Goal: Communication & Community: Answer question/provide support

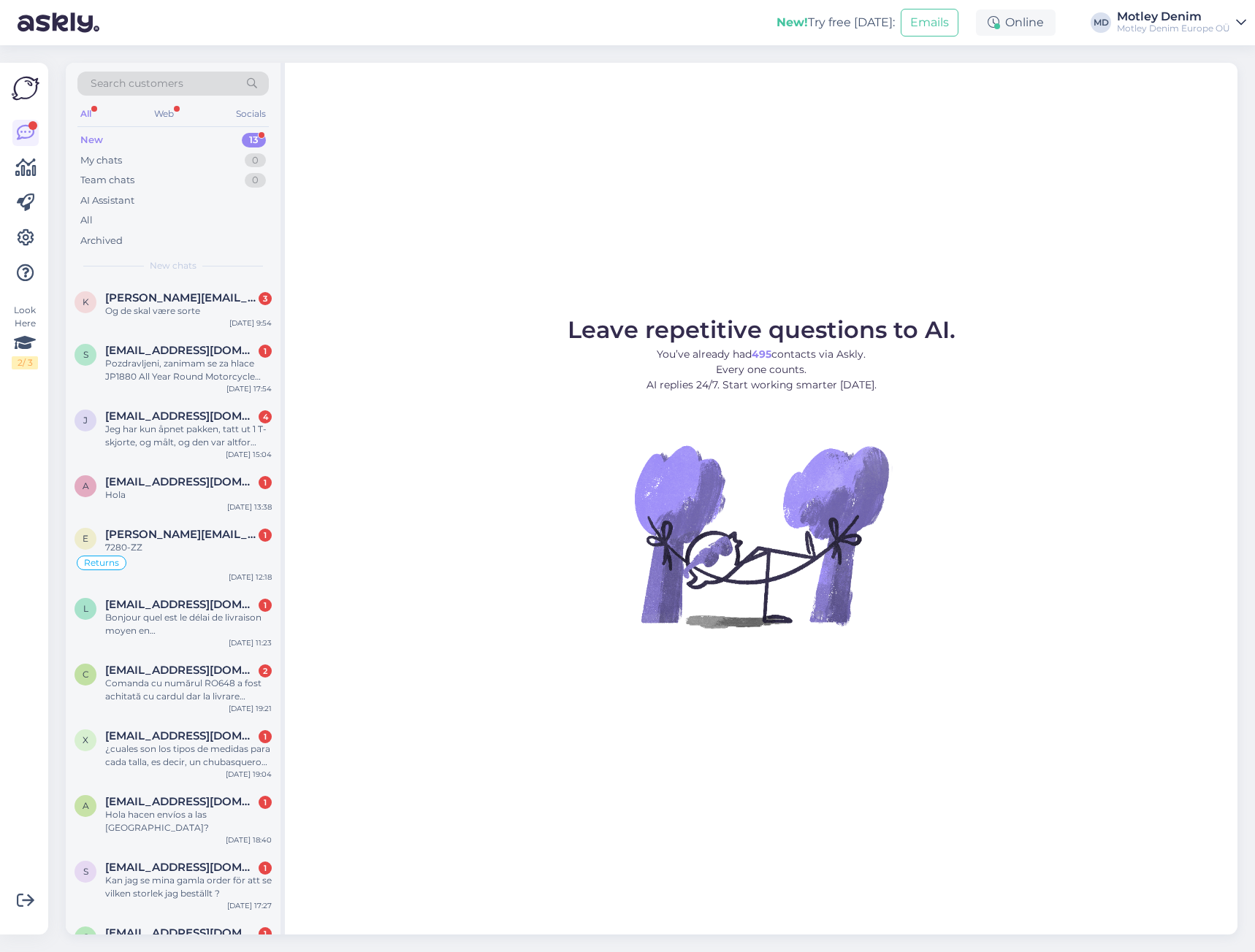
click at [133, 82] on span "Search customers" at bounding box center [137, 83] width 93 height 16
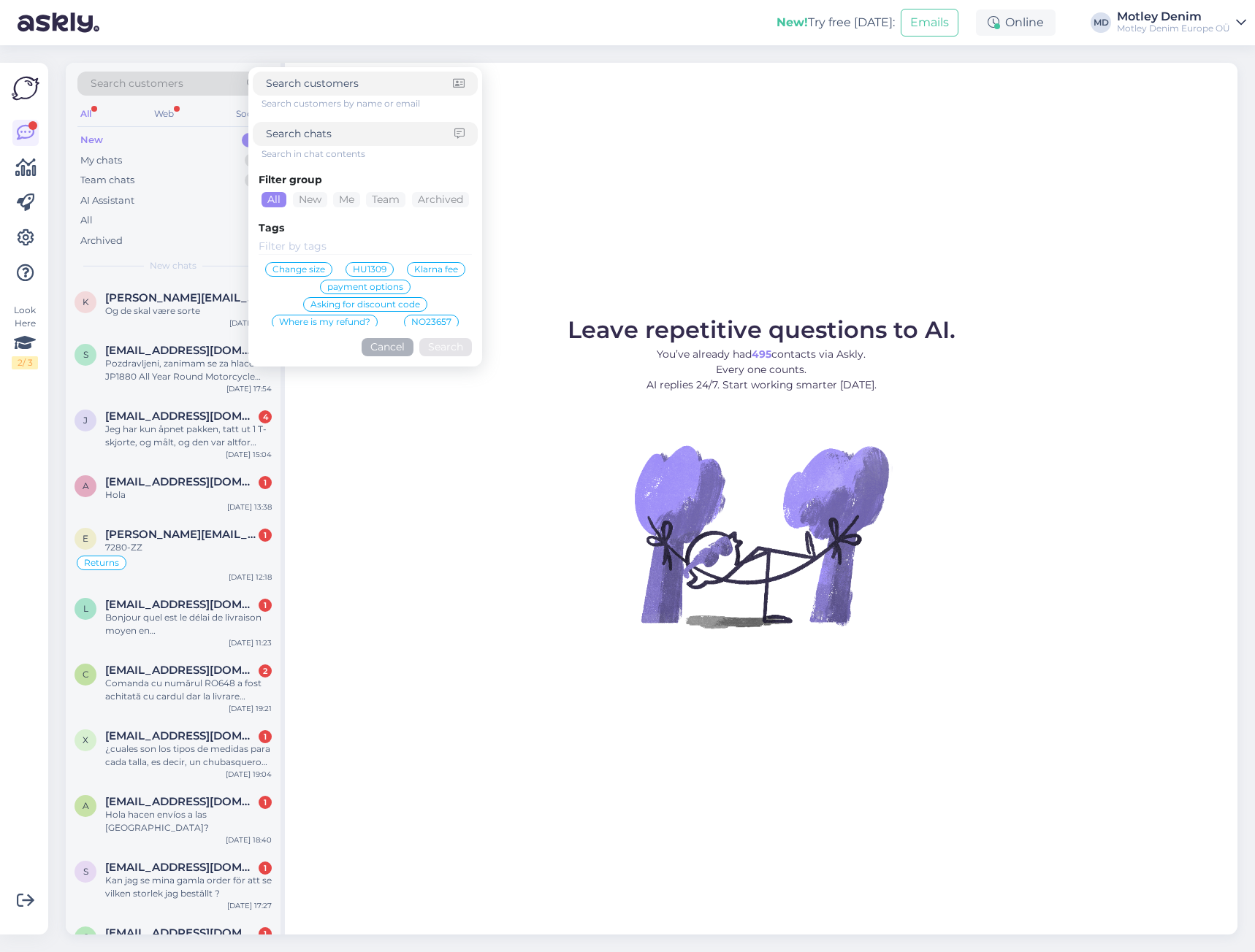
paste input "[PERSON_NAME][EMAIL_ADDRESS][DOMAIN_NAME]"
type input "[PERSON_NAME][EMAIL_ADDRESS][DOMAIN_NAME]"
click at [449, 347] on button "Search" at bounding box center [445, 347] width 53 height 19
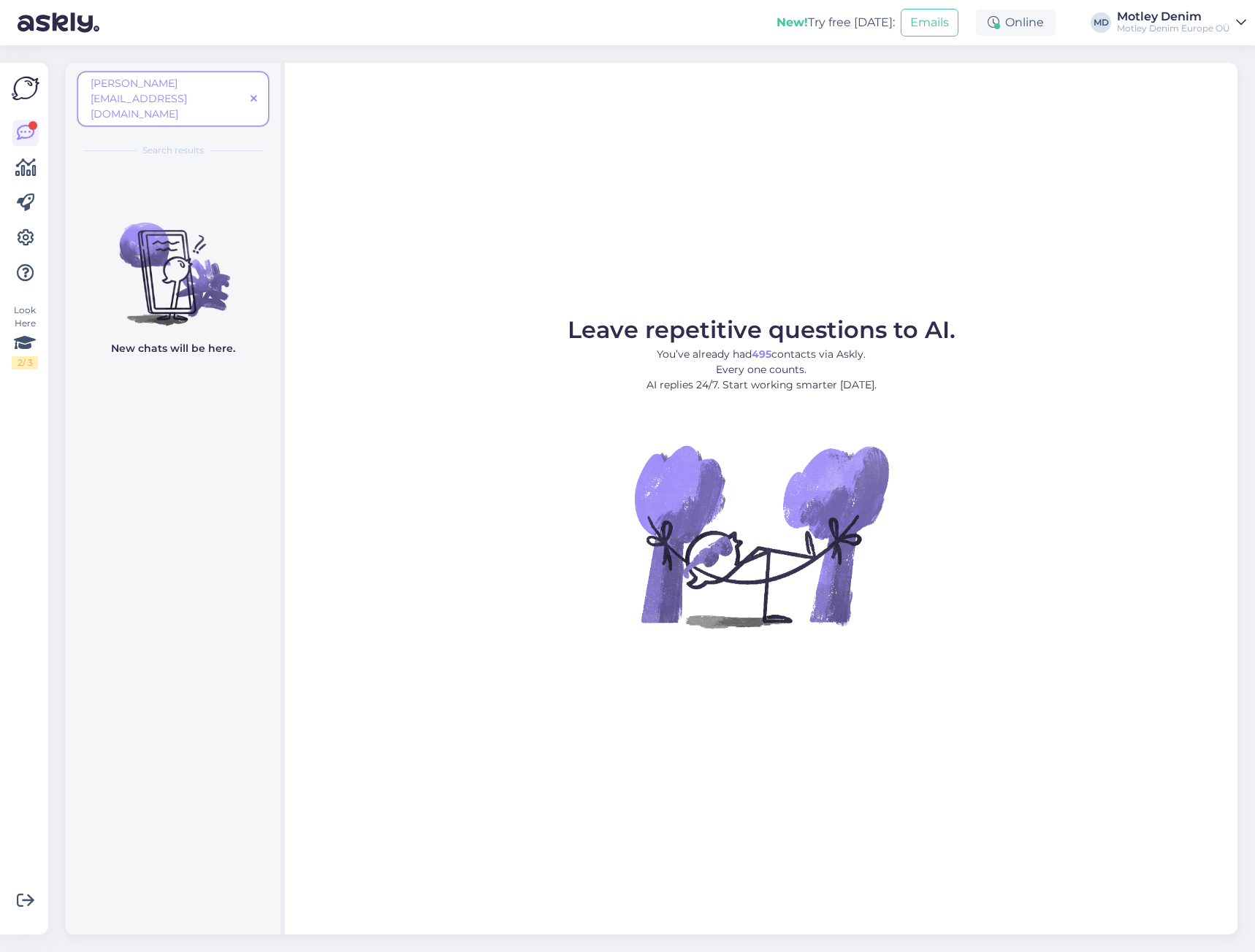
click at [255, 94] on icon at bounding box center [254, 99] width 7 height 10
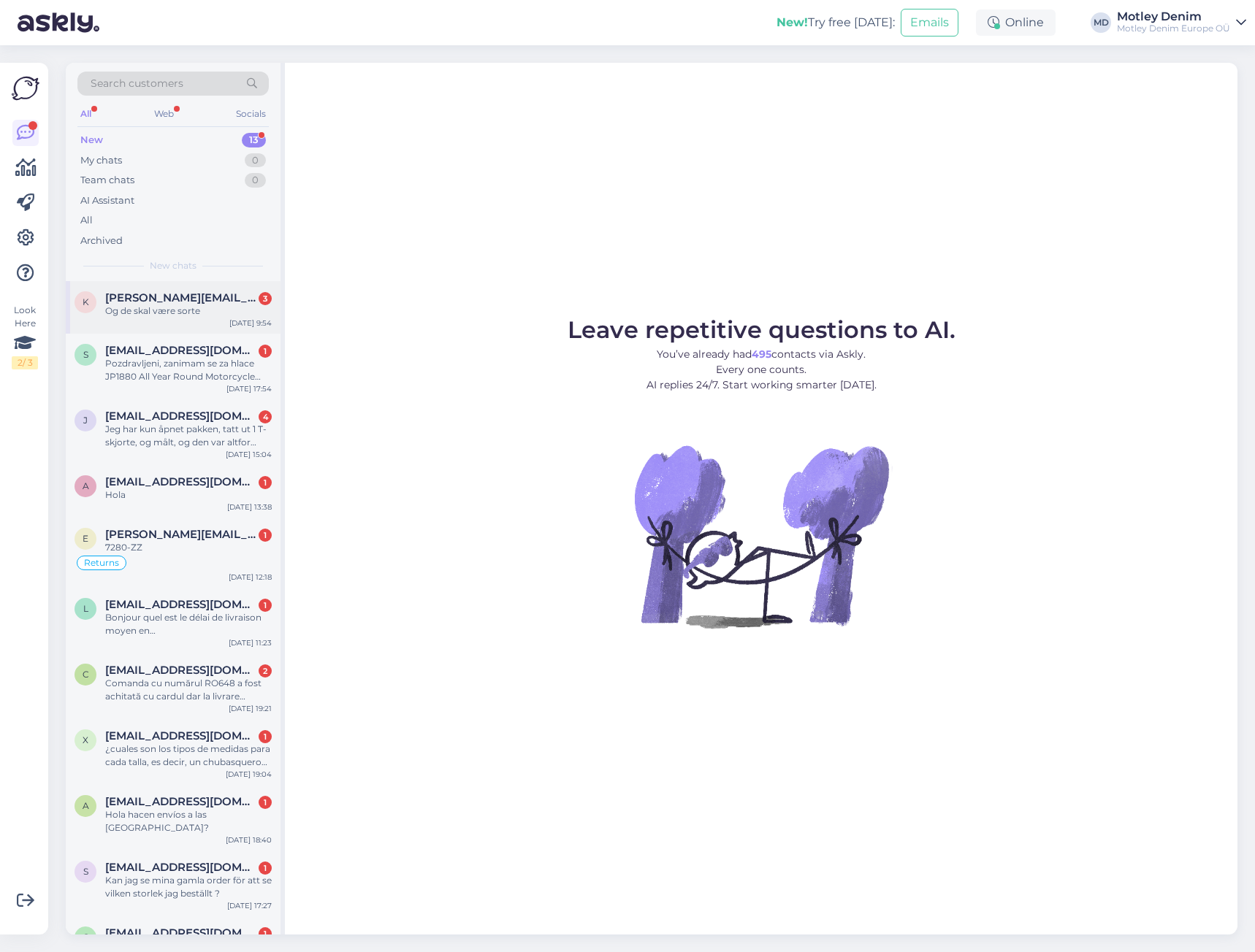
click at [180, 306] on div "Og de skal være sorte" at bounding box center [189, 311] width 166 height 13
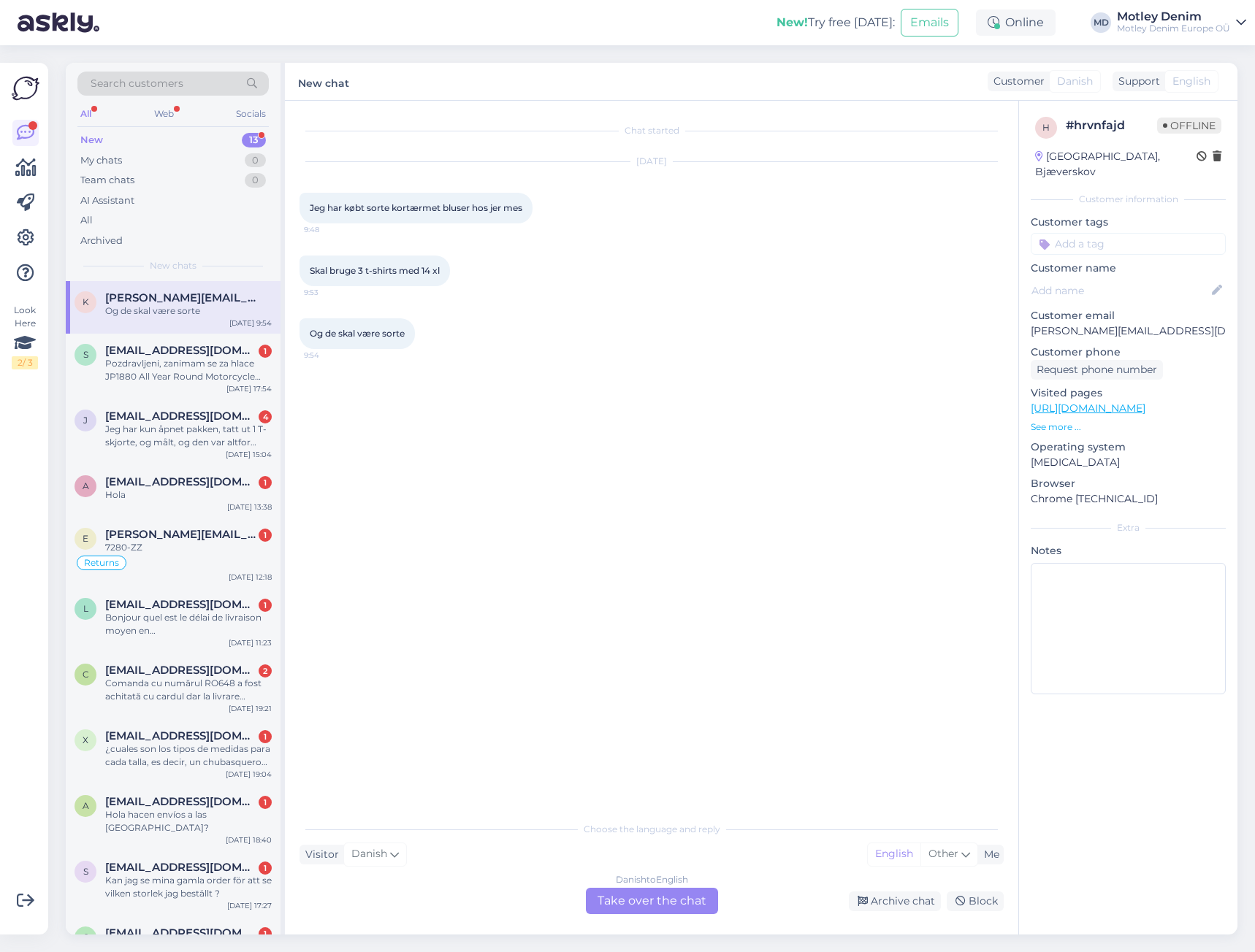
click at [635, 907] on div "Danish to English Take over the chat" at bounding box center [652, 901] width 132 height 26
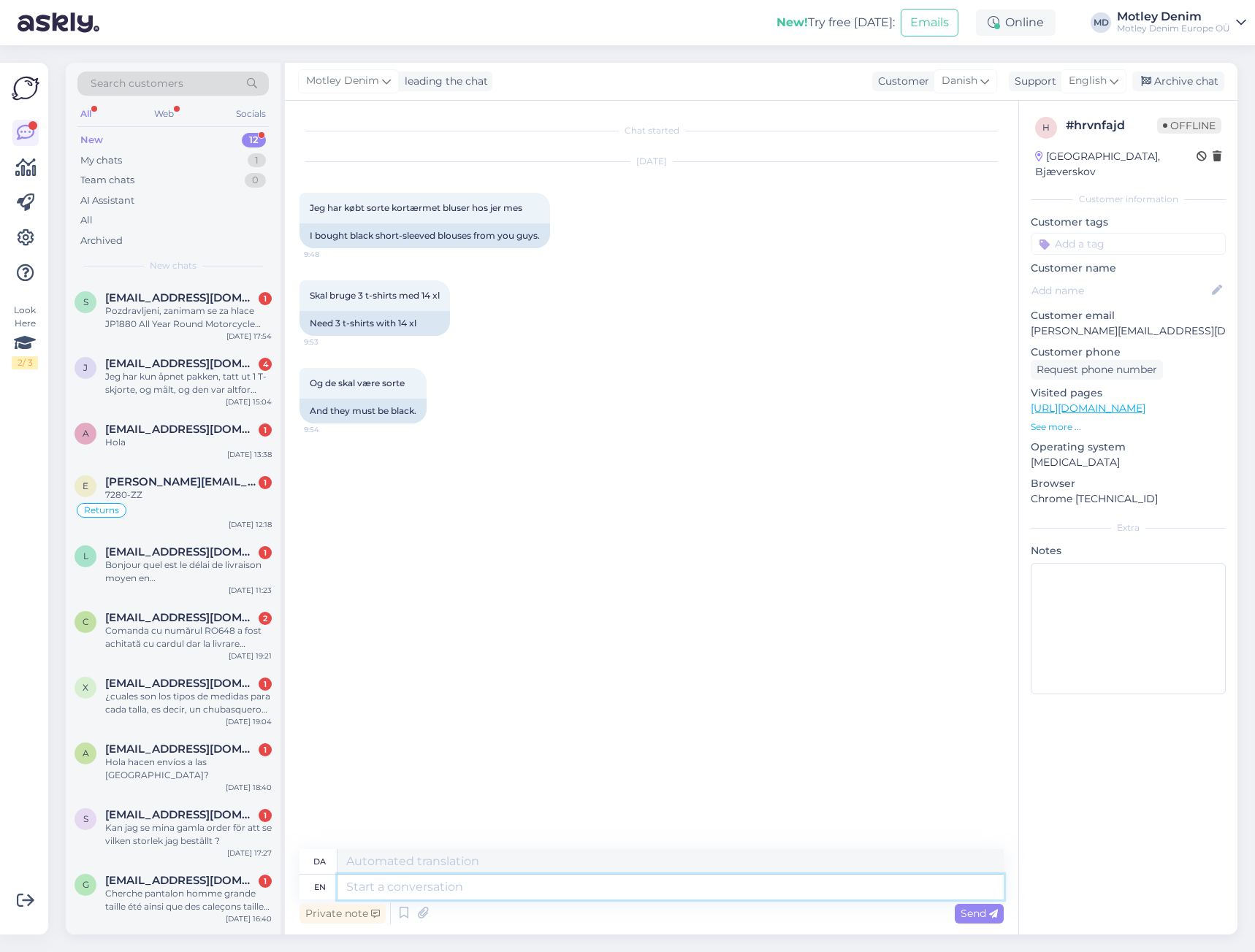
click at [465, 885] on textarea at bounding box center [670, 887] width 666 height 24
type textarea "Hello"
type textarea "Hej"
type textarea "We"
type textarea "Vi"
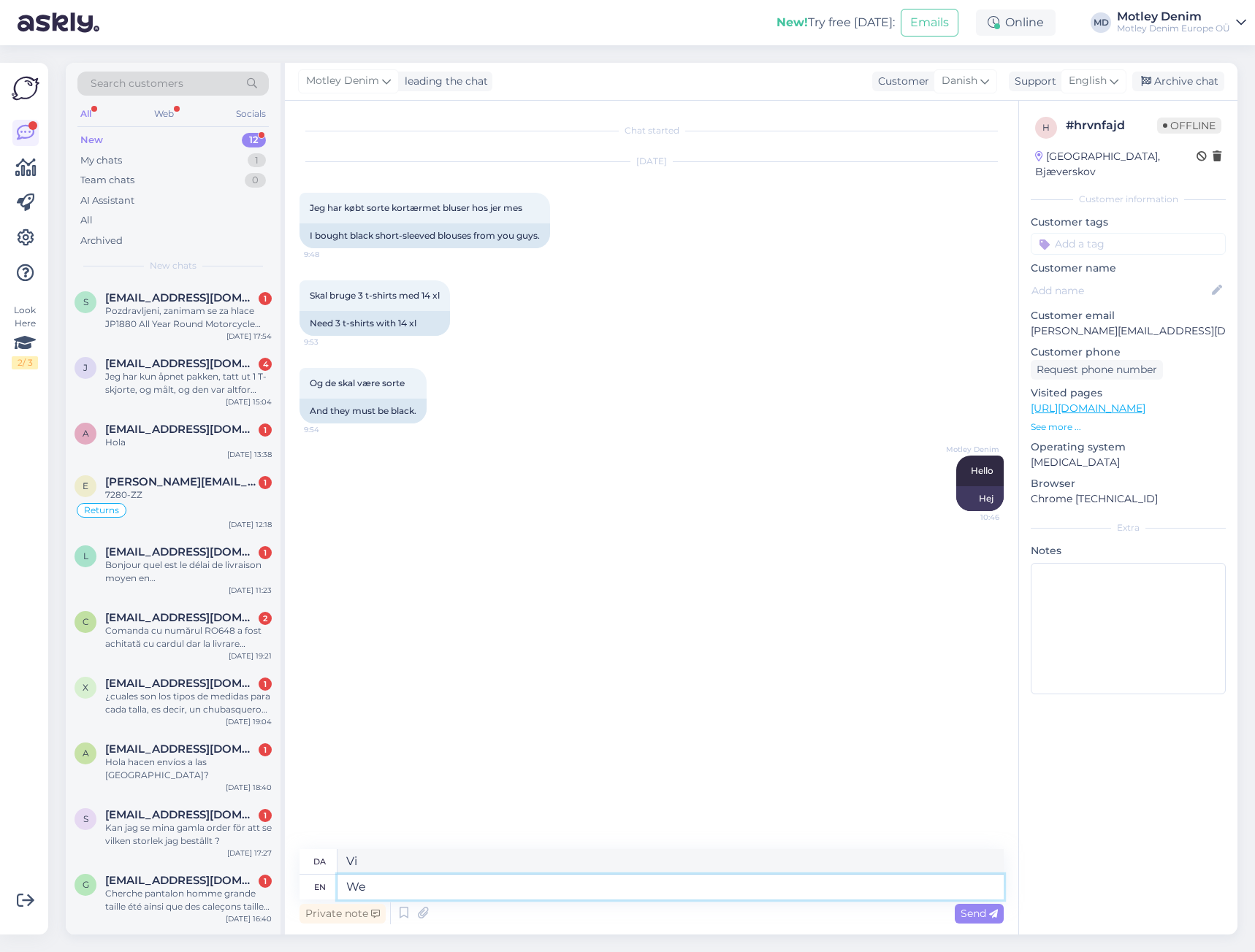
type textarea "W"
type textarea "At t"
type textarea "På"
type textarea "At the"
type textarea "[DEMOGRAPHIC_DATA]"
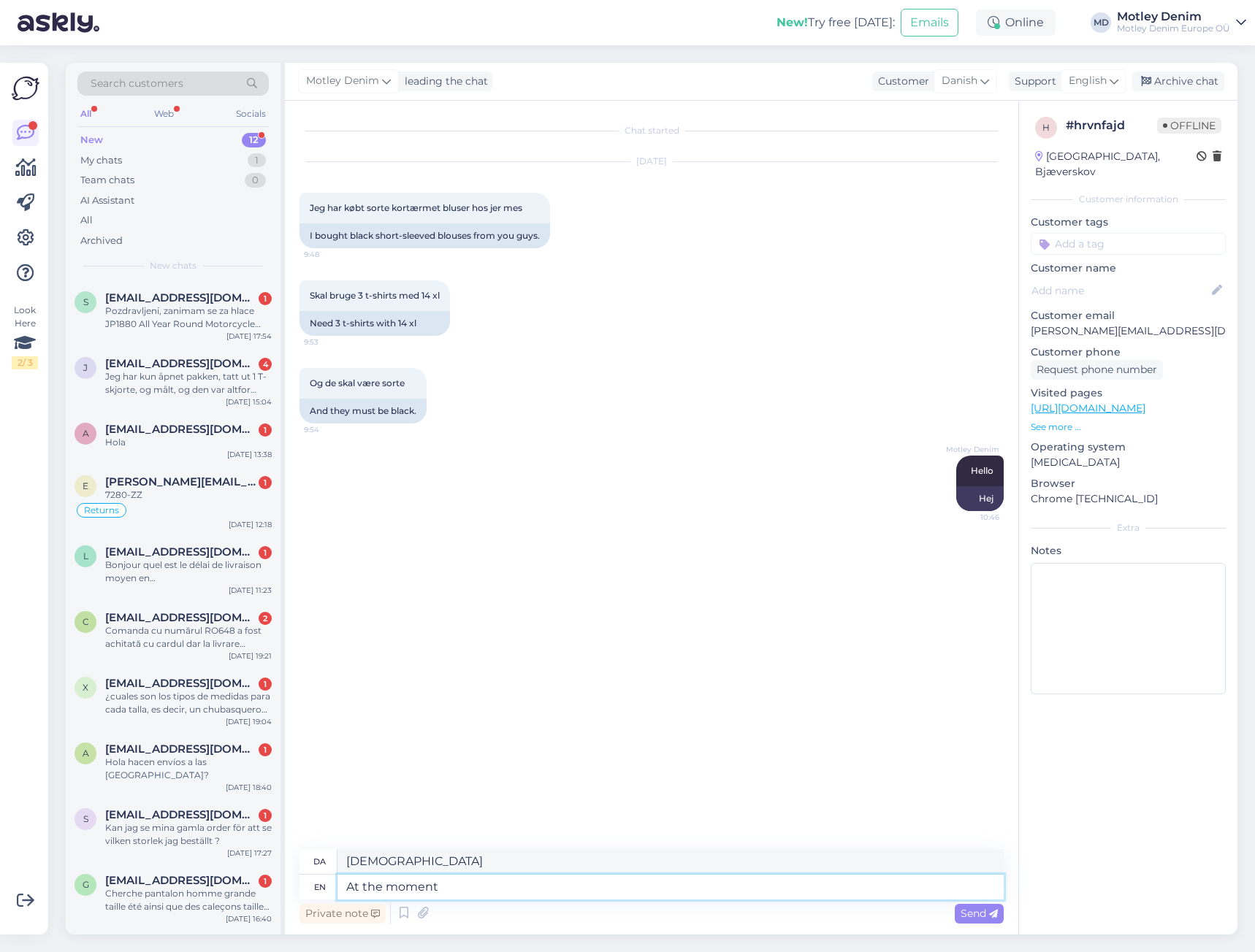
type textarea "At the moment t"
type textarea "I øjeblikket"
type textarea "At the moment this i"
type textarea "I øjeblikket dette"
type textarea "At the moment this is w"
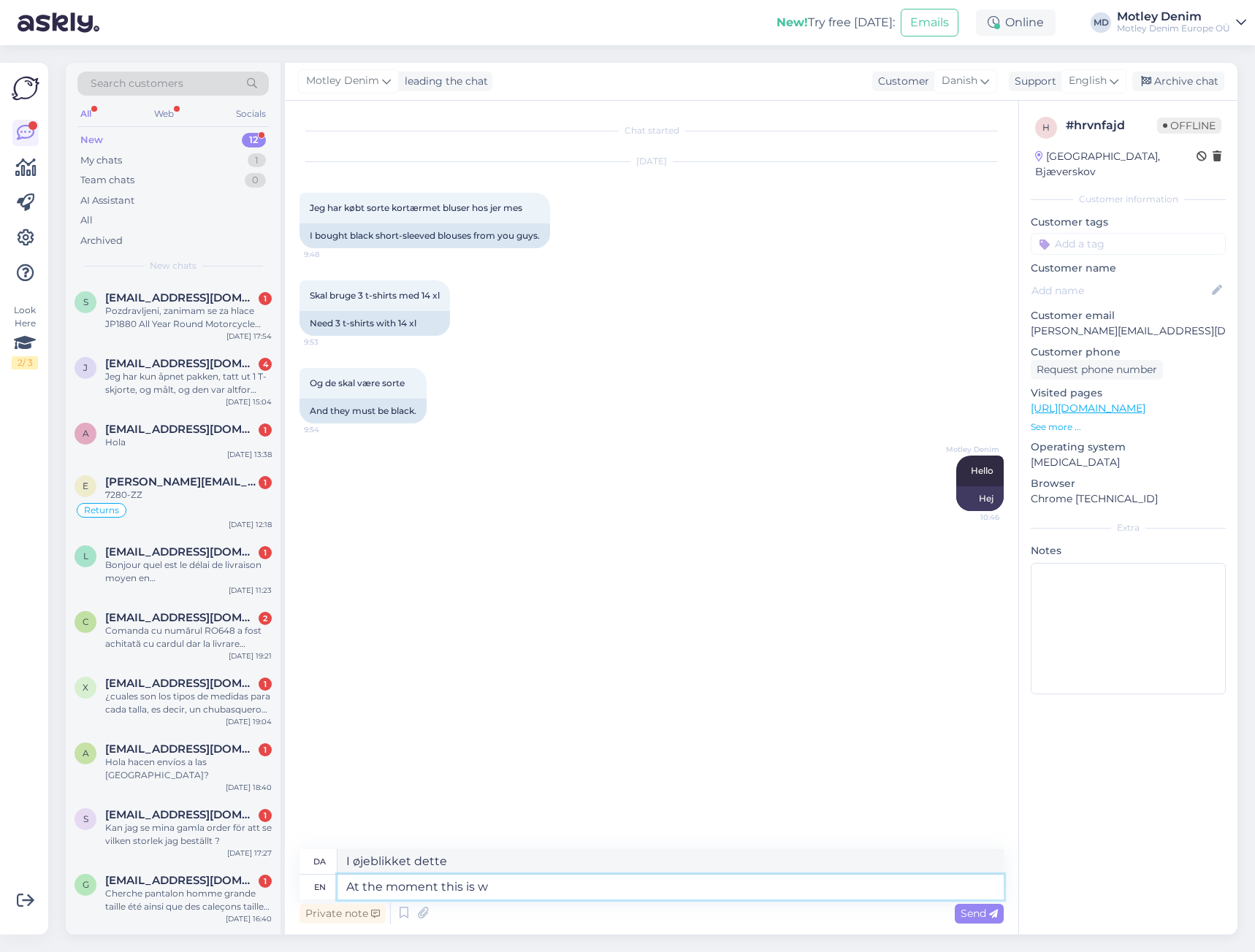
type textarea "I øjeblikket er dette"
type textarea "At the moment this is what we"
type textarea "Lige nu er det dette"
type textarea "At the moment this is what we h"
type textarea "Lige nu er det, hvad vi"
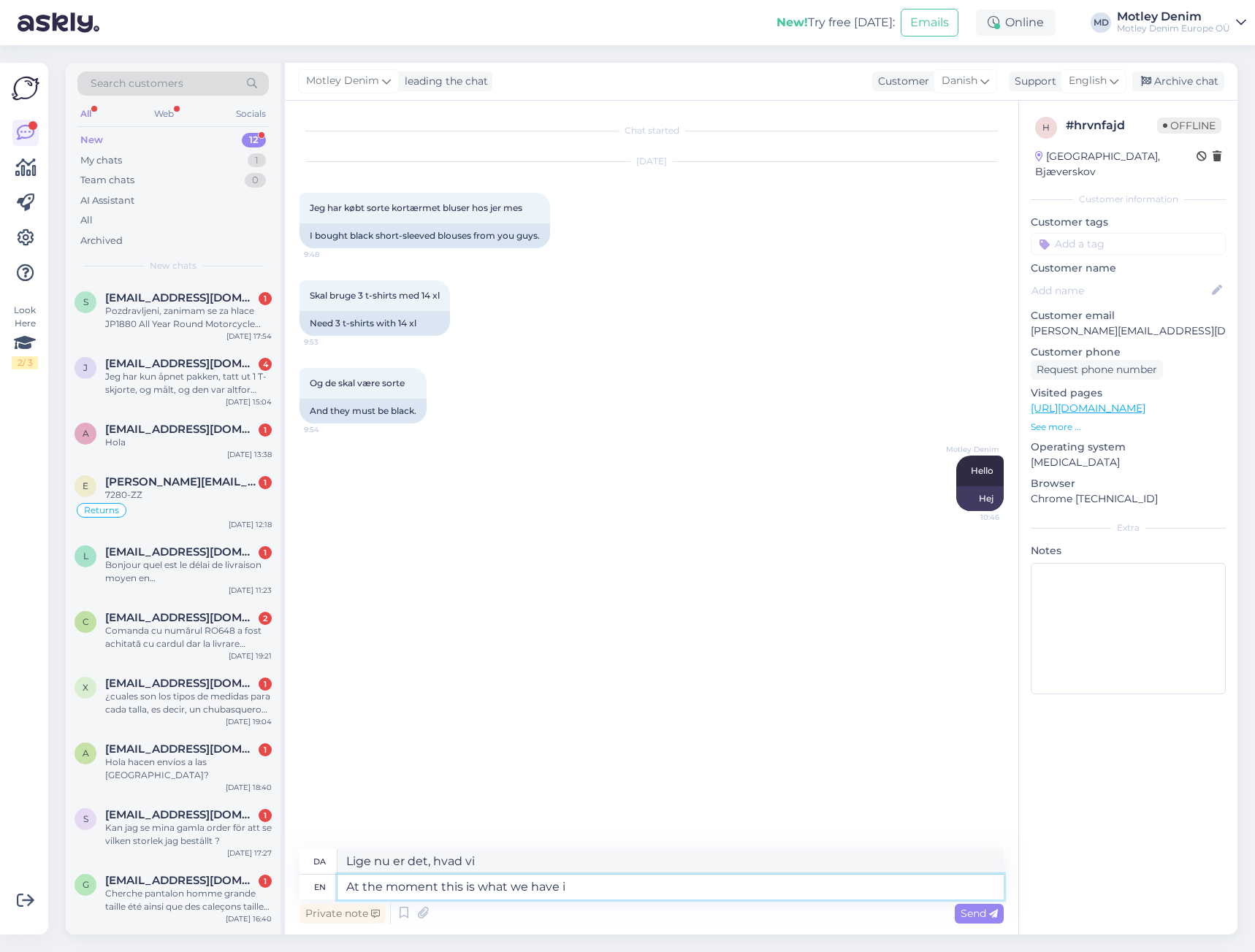
type textarea "At the moment this is what we have in"
type textarea "Lige nu er det, hvad vi har"
type textarea "At the moment this is what we have in s"
type textarea "Lige nu er det dette, vi har i"
type textarea "At the moment this is what we have in stoc"
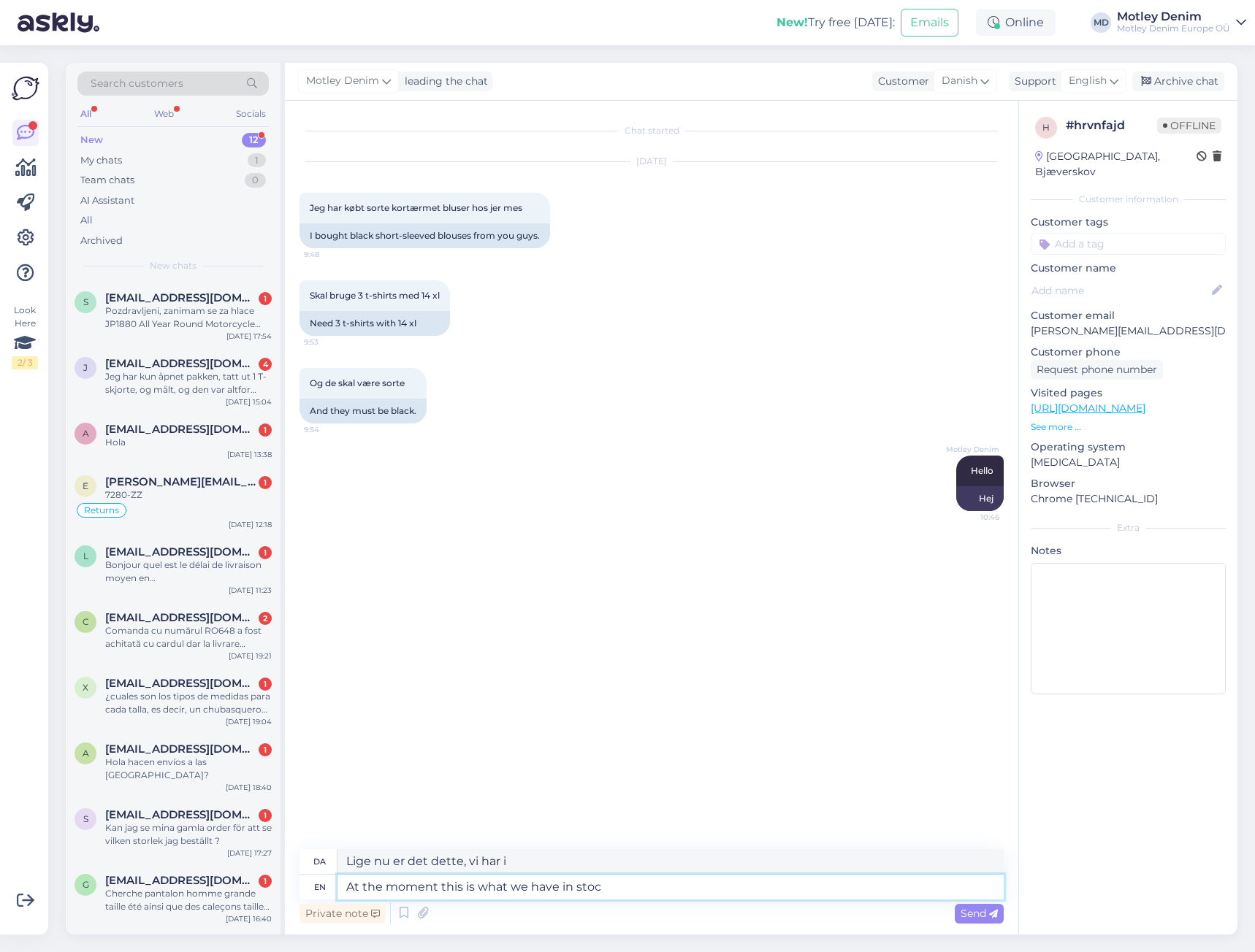
type textarea "Lige nu er dette hvad vi har på lager"
type textarea "At the moment this is what we have i"
type textarea "Lige nu er det dette, vi har i"
type textarea "At the moment this is what we have"
type textarea "Lige nu er det, hvad vi har"
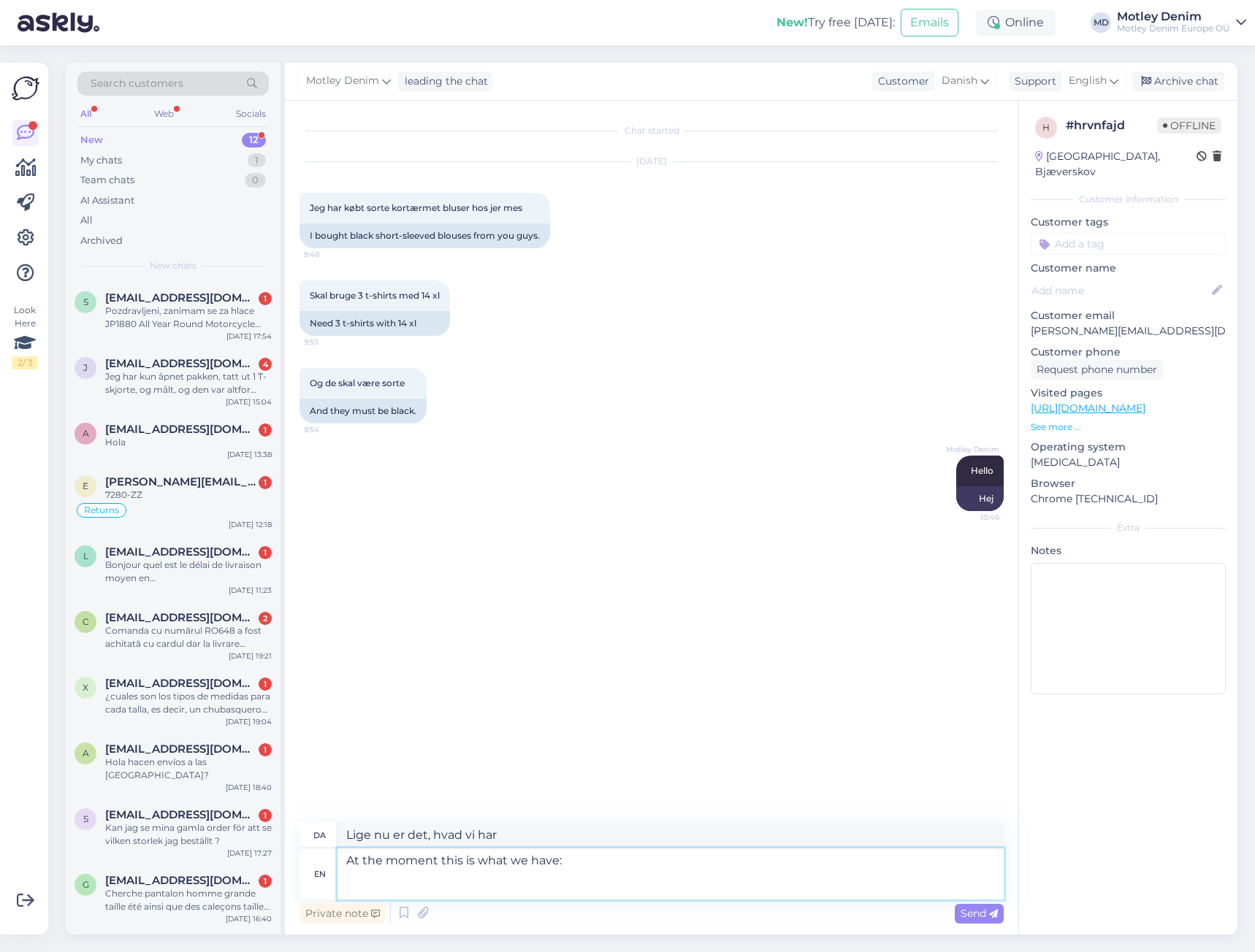
paste textarea "[URL][DOMAIN_NAME][PERSON_NAME]"
type textarea "At the moment this is what we have: [URL][DOMAIN_NAME][PERSON_NAME]"
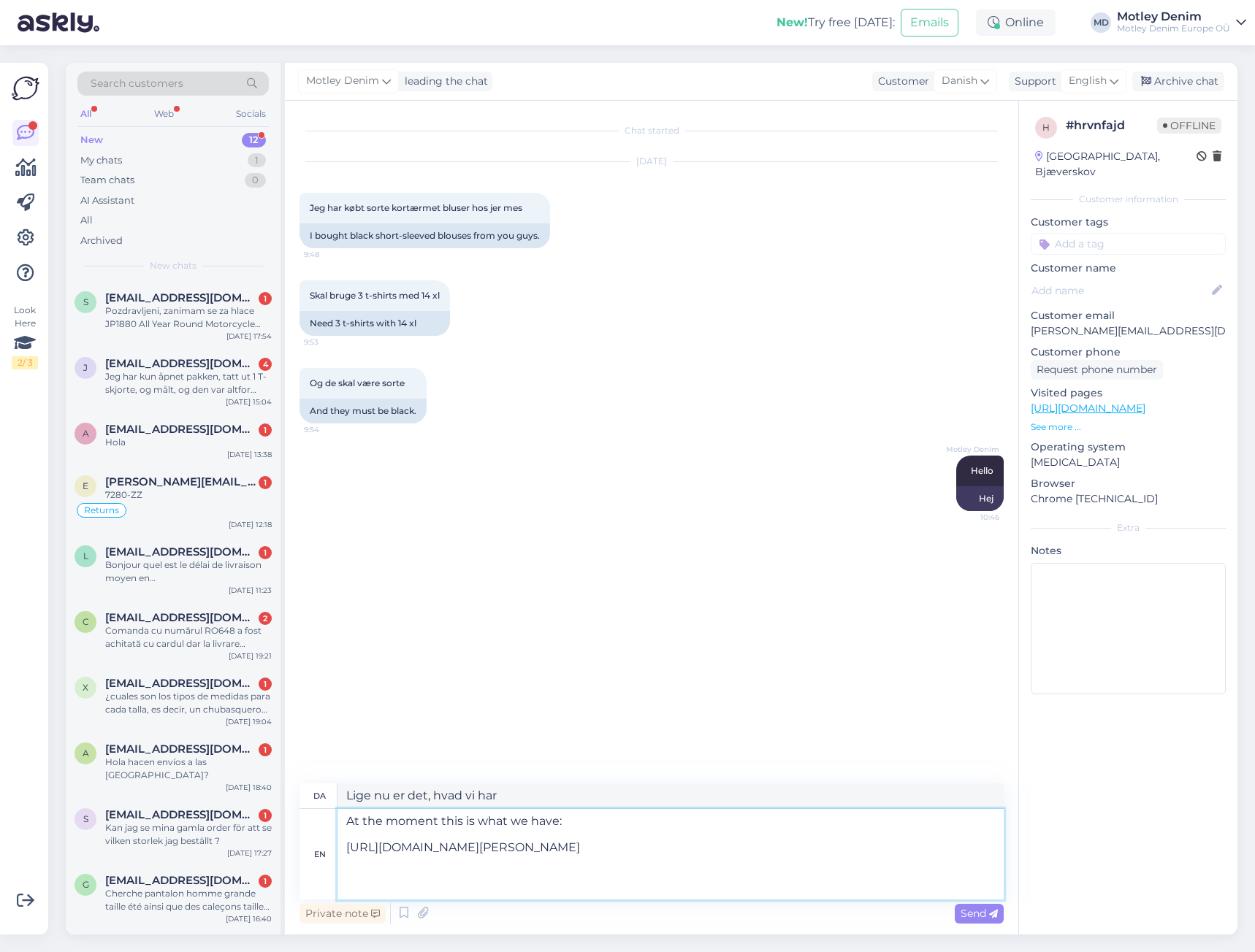
type textarea "Lige nu har vi dette: [URL][DOMAIN_NAME][PERSON_NAME] *1lk7xfe*_up* MQ..&gclid=…"
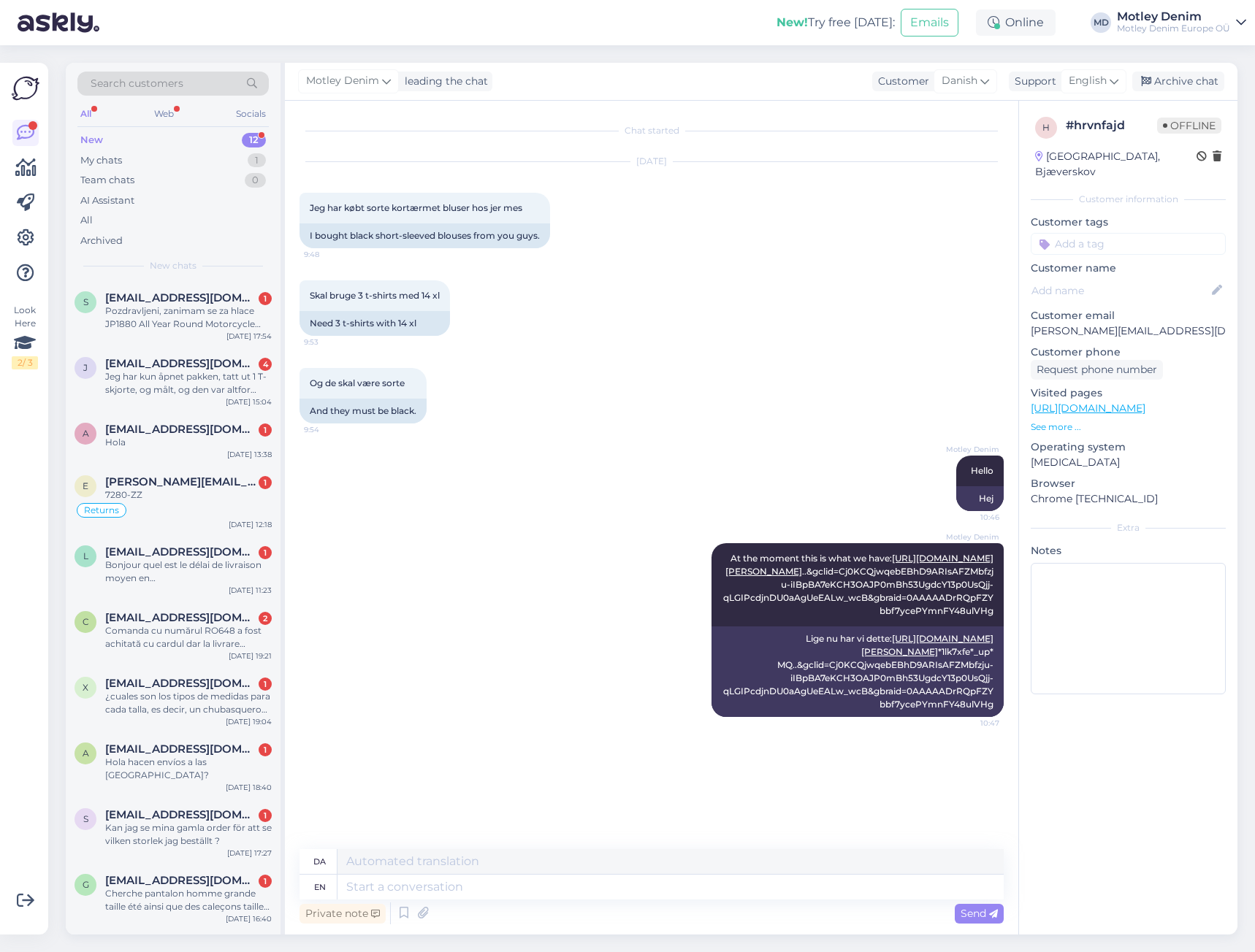
click at [1076, 235] on input at bounding box center [1127, 244] width 195 height 22
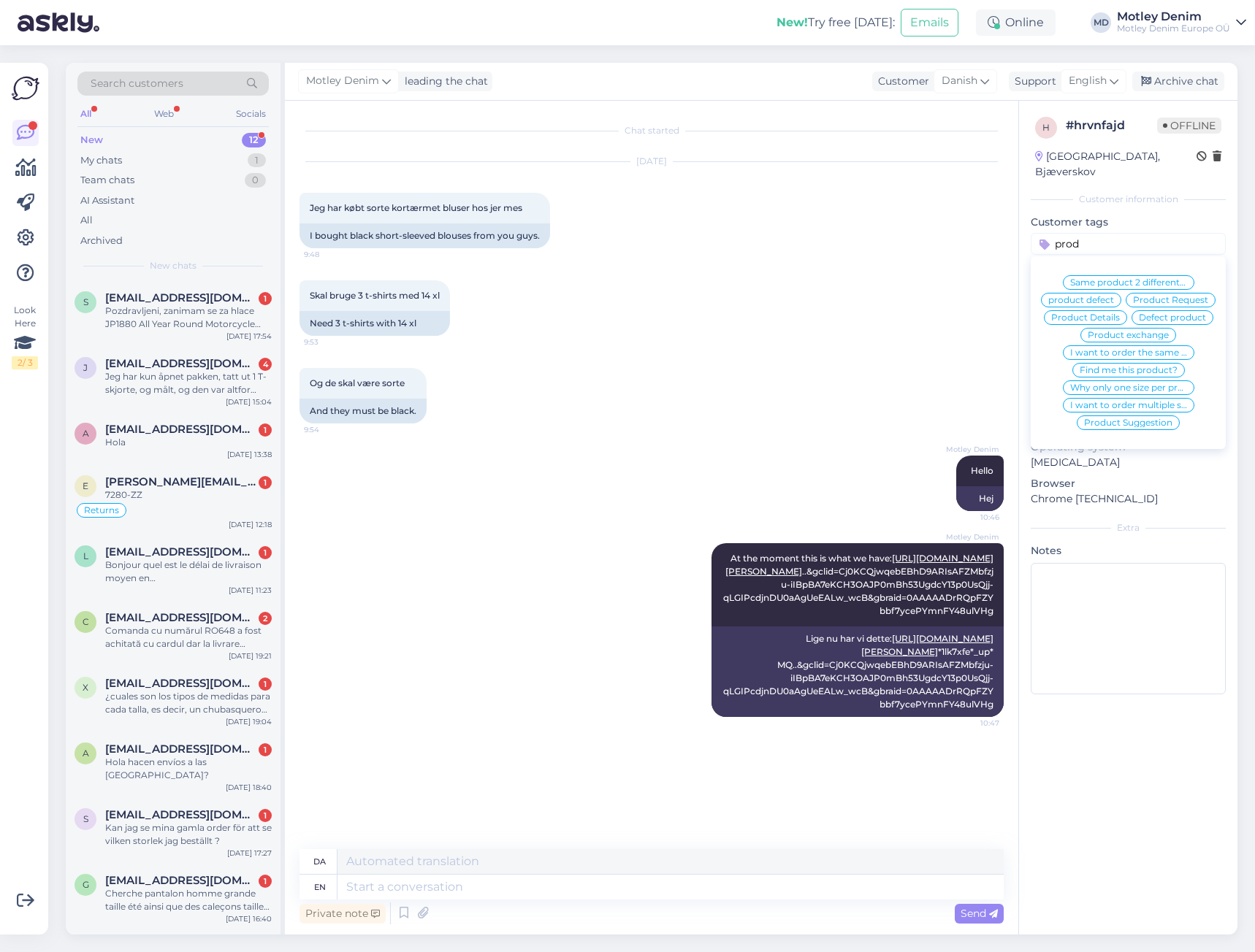
type input "prod"
click at [1153, 303] on span "Product Request" at bounding box center [1170, 301] width 75 height 9
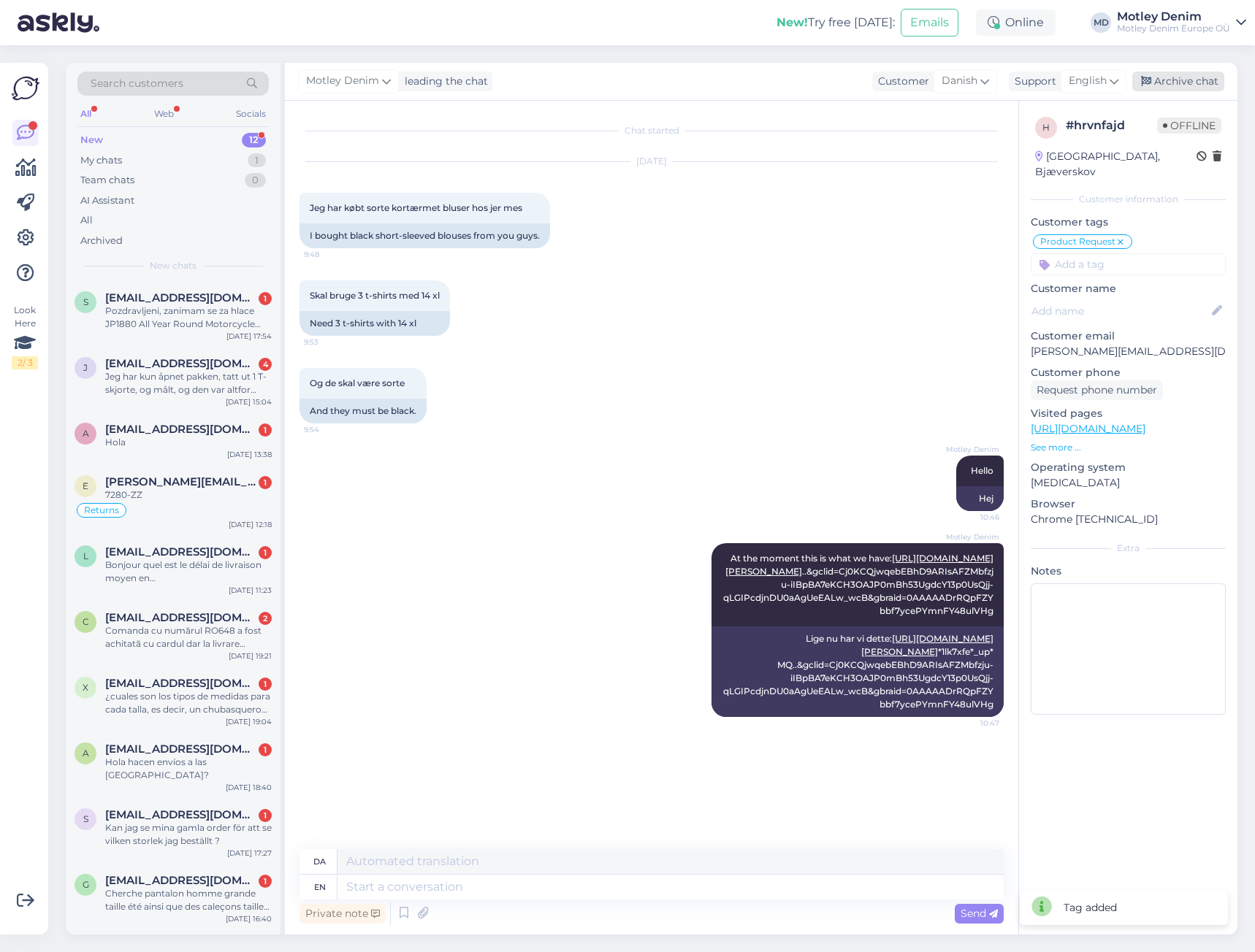
click at [1203, 78] on div "Archive chat" at bounding box center [1178, 81] width 92 height 20
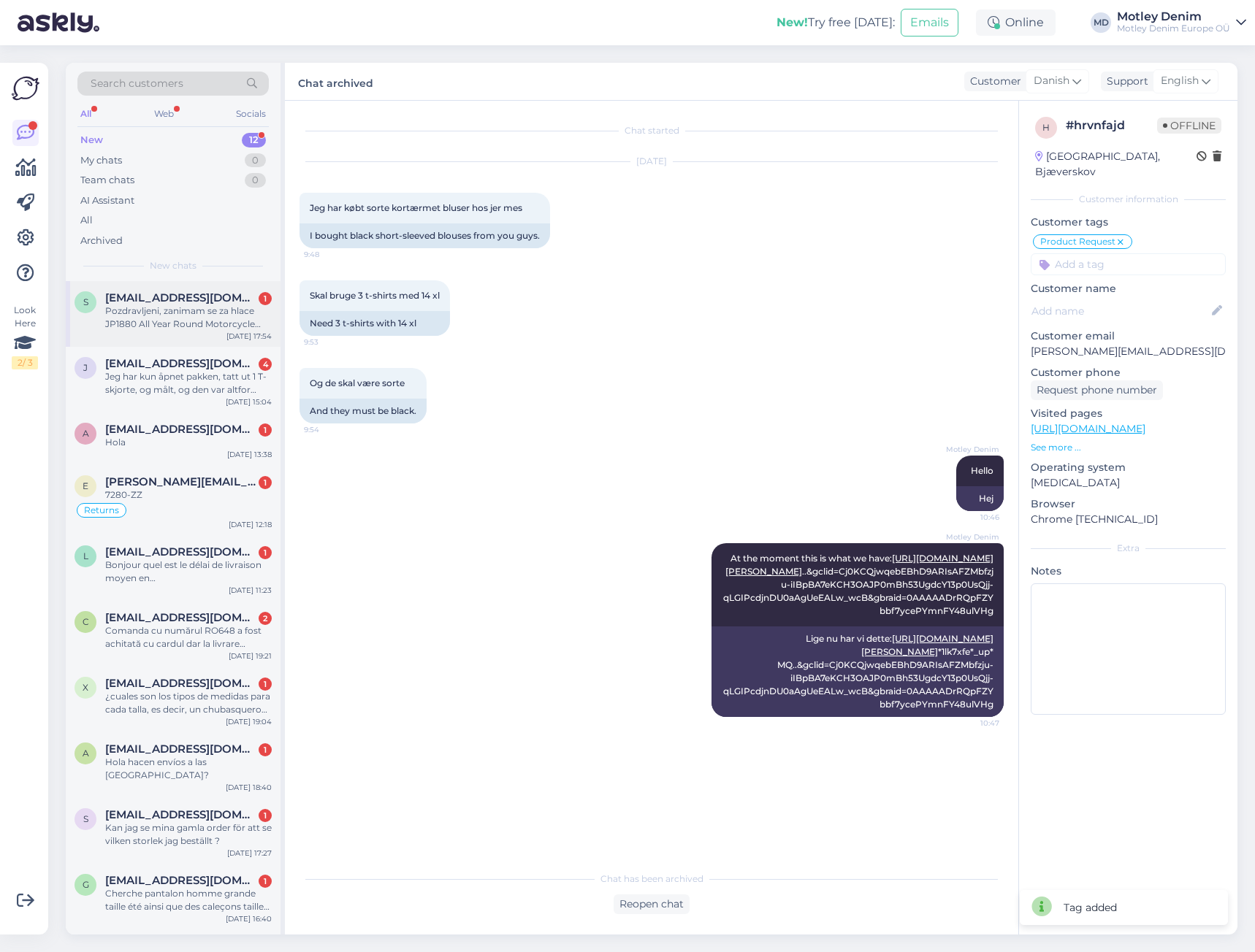
click at [219, 314] on div "Pozdravljeni, zanimam se za hlace JP1880 All Year Round Motorcycle Pants Black …" at bounding box center [189, 317] width 166 height 26
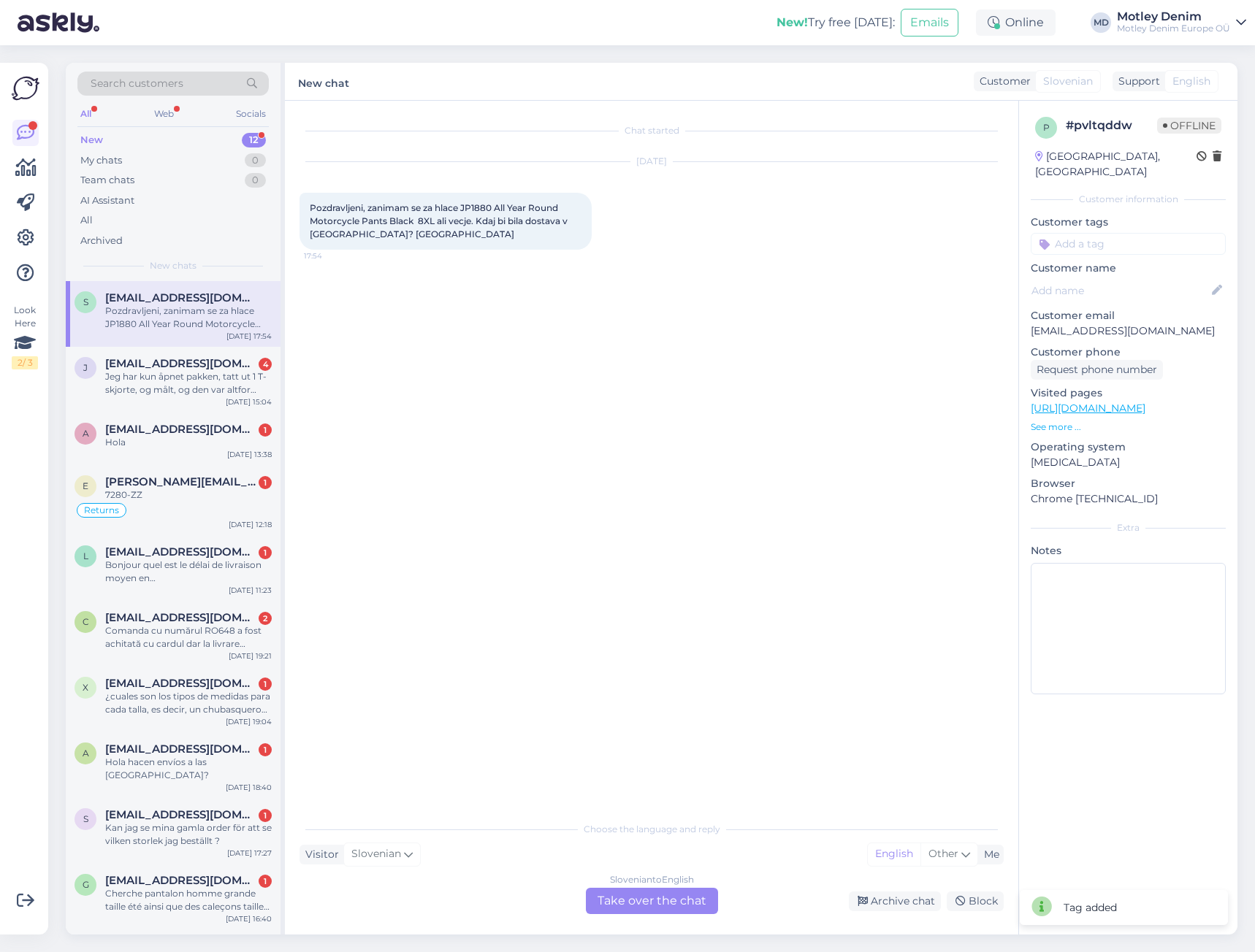
click at [674, 899] on div "Slovenian to English Take over the chat" at bounding box center [652, 901] width 132 height 26
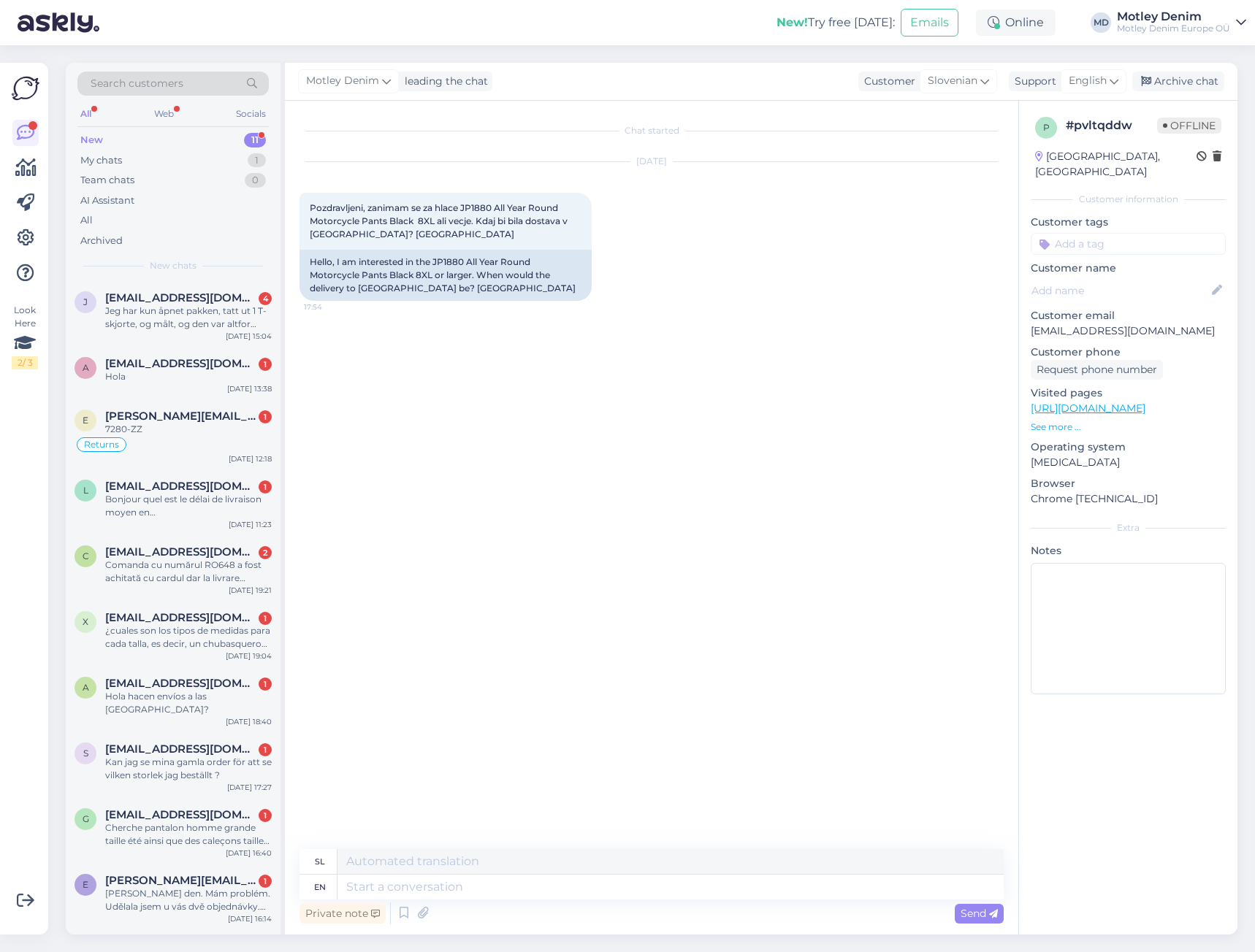
click at [373, 335] on div "Chat started [DATE] Pozdravljeni, zanimam se za hlace JP1880 All Year Round Mot…" at bounding box center [658, 475] width 717 height 720
click at [437, 315] on div "[DATE] Pozdravljeni, zanimam se za hlace JP1880 All Year Round Motorcycle Pants…" at bounding box center [651, 232] width 704 height 171
click at [509, 881] on textarea at bounding box center [670, 887] width 666 height 24
type textarea "Hello"
type textarea "Pozdravljeni"
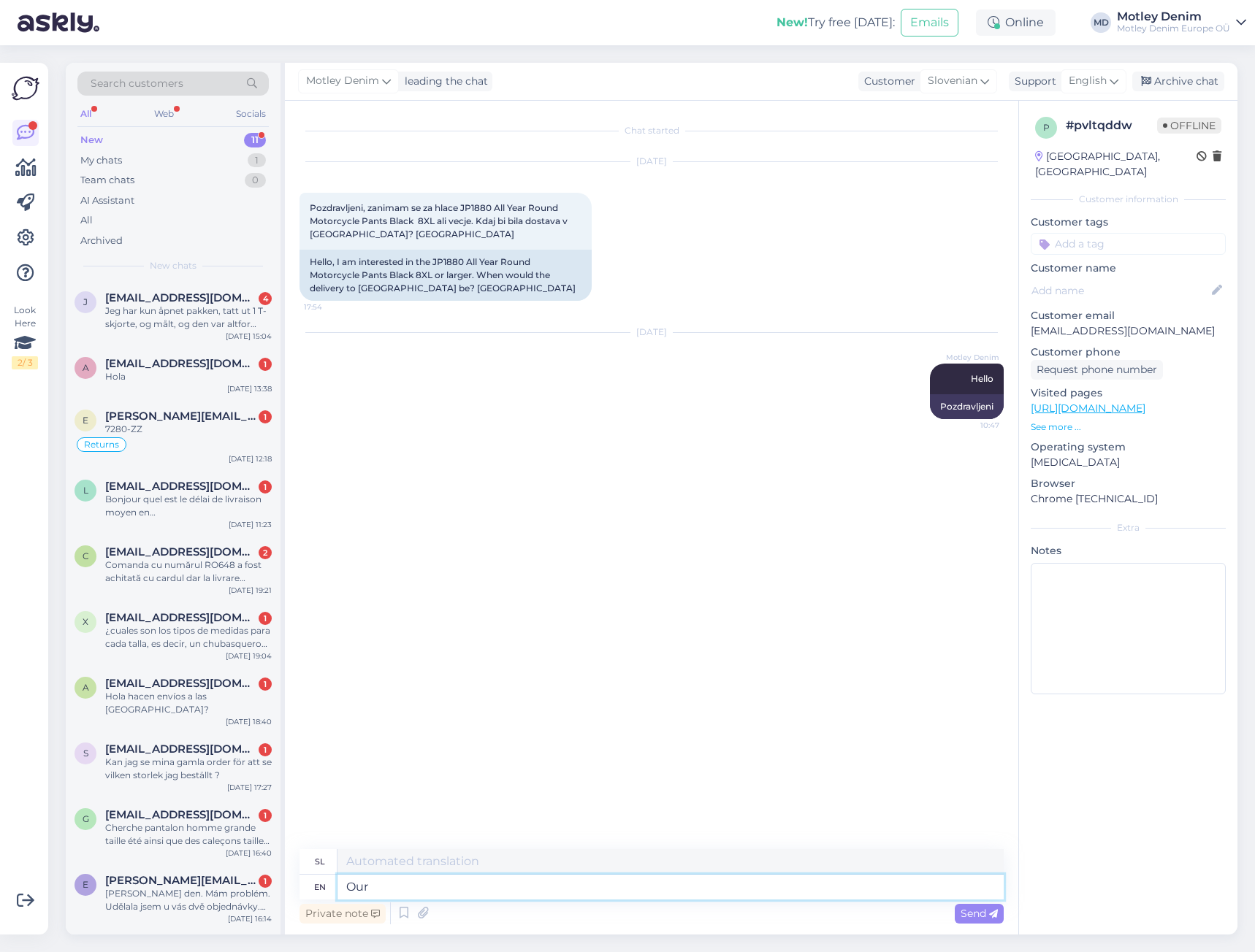
type textarea "Our"
type textarea "Naše"
type textarea "Our usual"
type textarea "Naše običajno"
type textarea "Our"
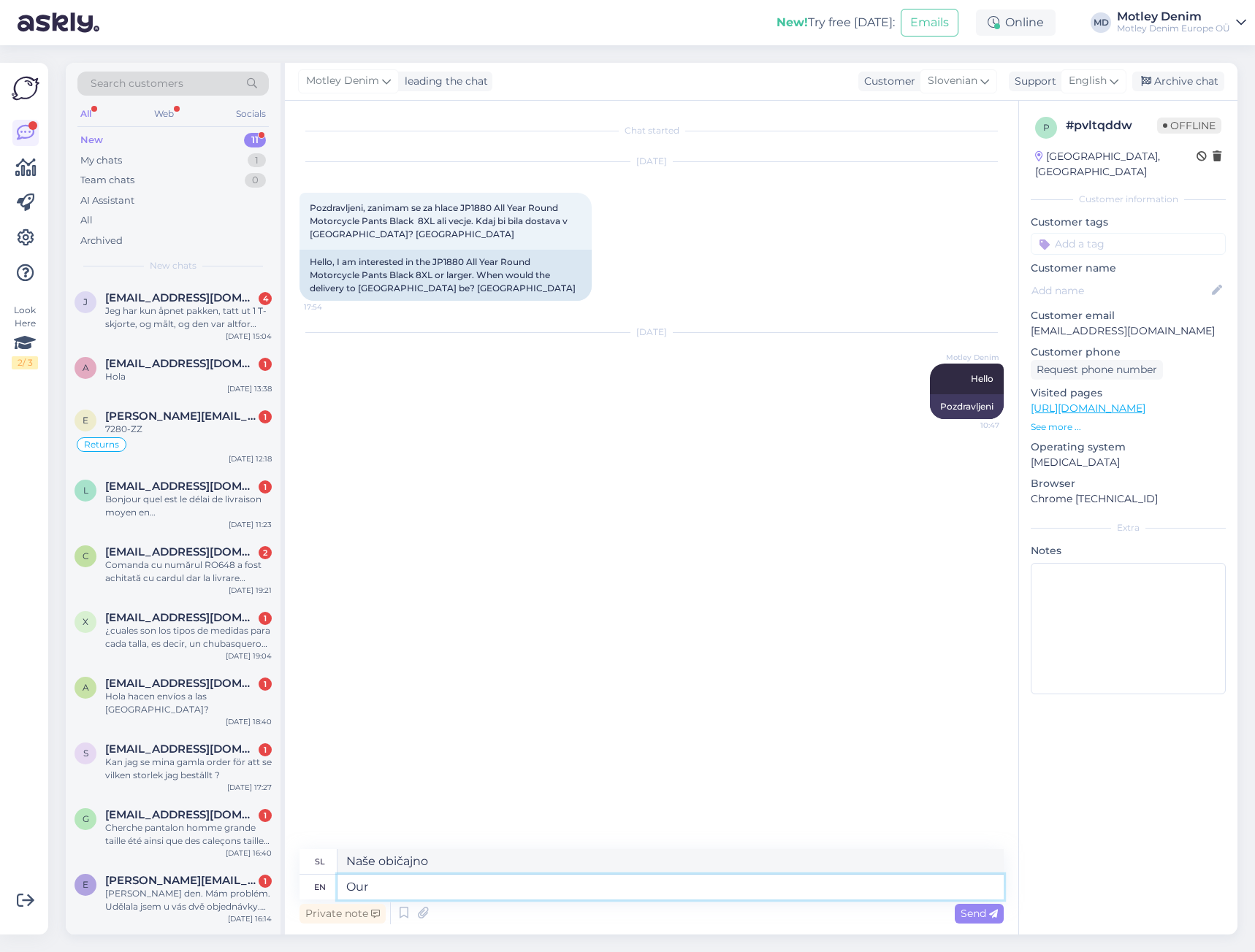
type textarea "Naše"
type textarea "Our delivery ti"
type textarea "Naša dostava"
type textarea "Our delivery times a"
type textarea "Naši dobavni roki"
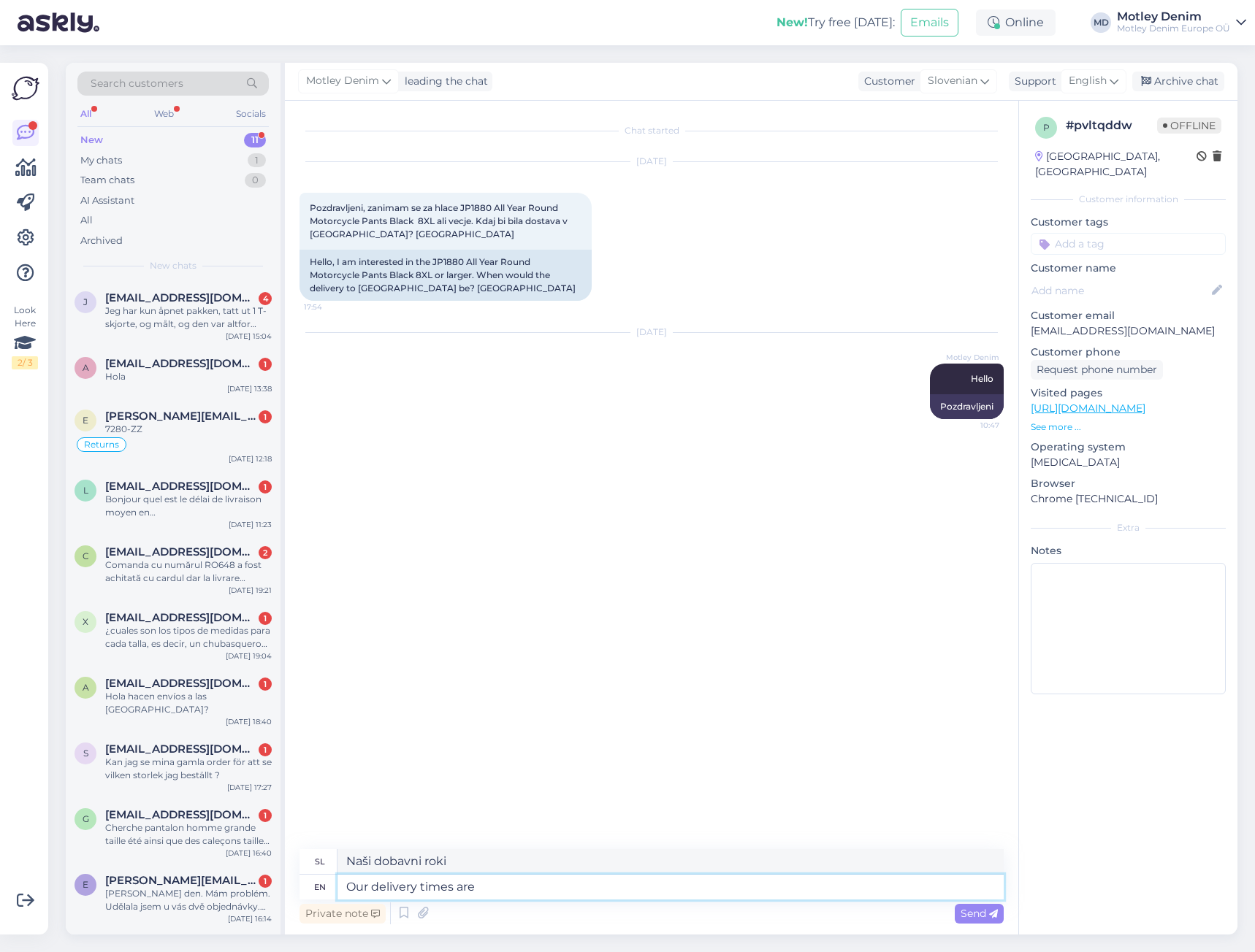
type textarea "Our delivery times are s"
type textarea "Naši dobavni roki so"
type textarea "Our delivery times are stated"
type textarea "Naši dobavni roki so navedeni"
type textarea "Our delivery times are stated here:"
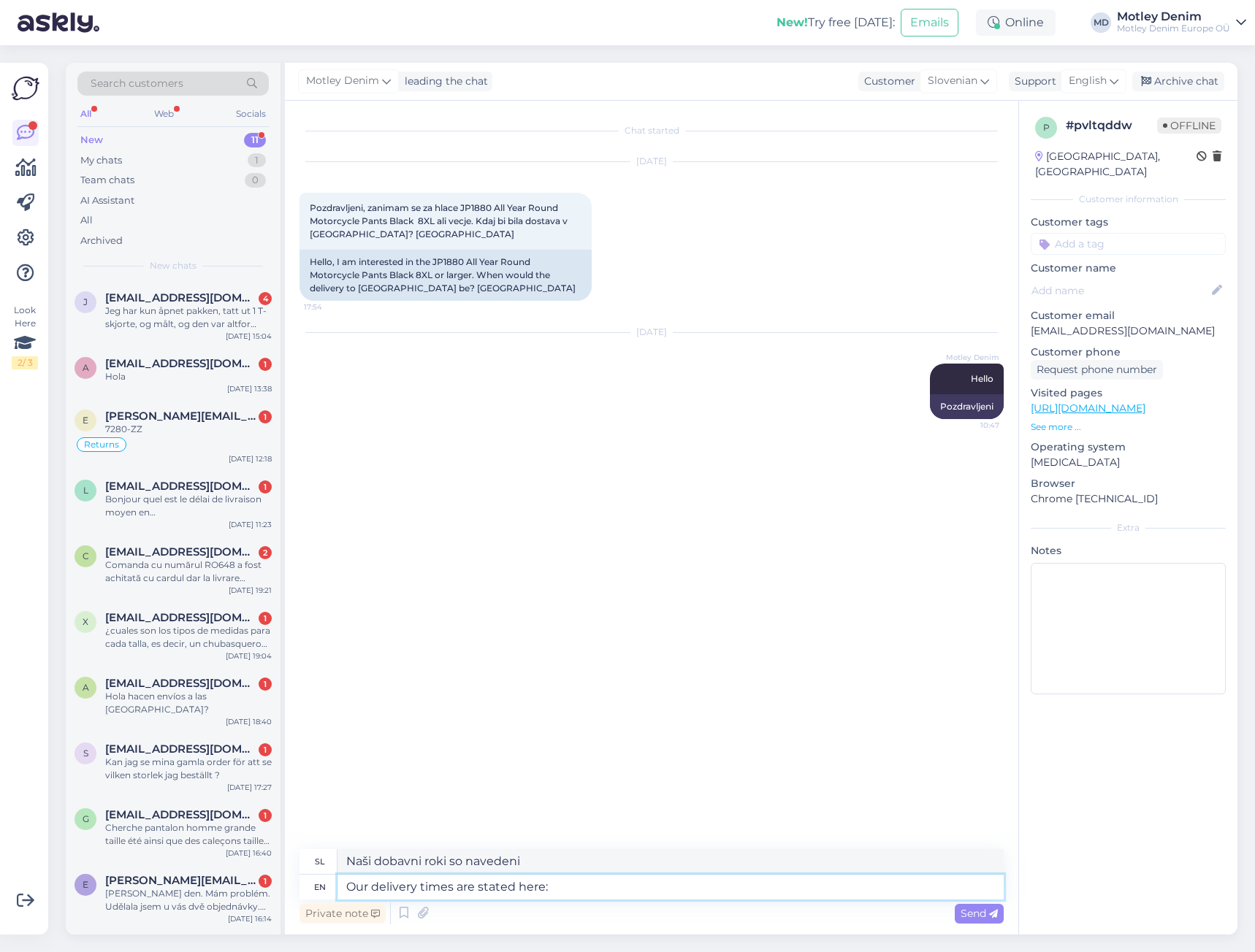
type textarea "Naši dobavni roki so navedeni tukaj:"
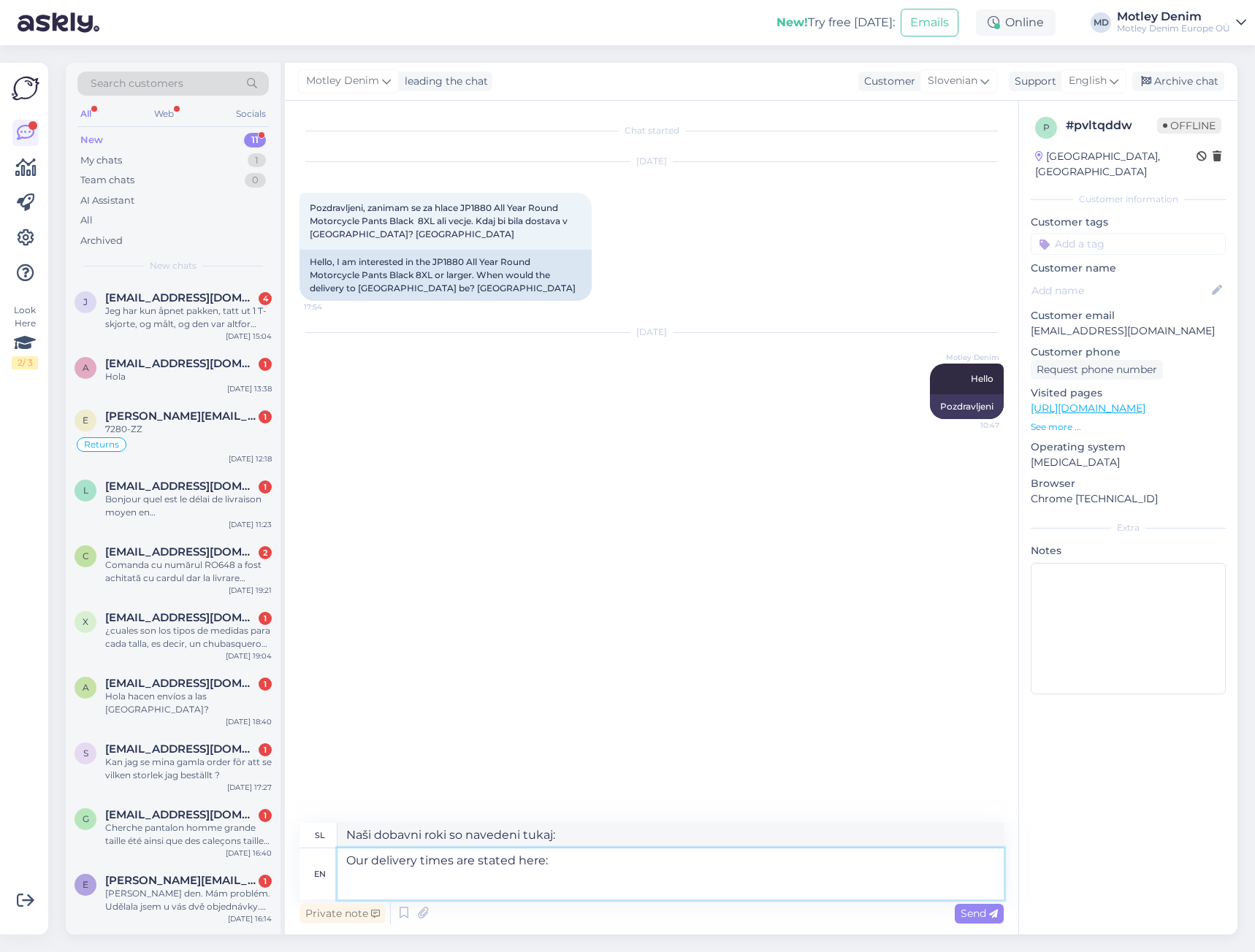
paste textarea "[URL][DOMAIN_NAME]"
type textarea "Our delivery times are stated here: [URL][DOMAIN_NAME]"
type textarea "Naši dobavni roki so navedeni tukaj: [URL][DOMAIN_NAME]"
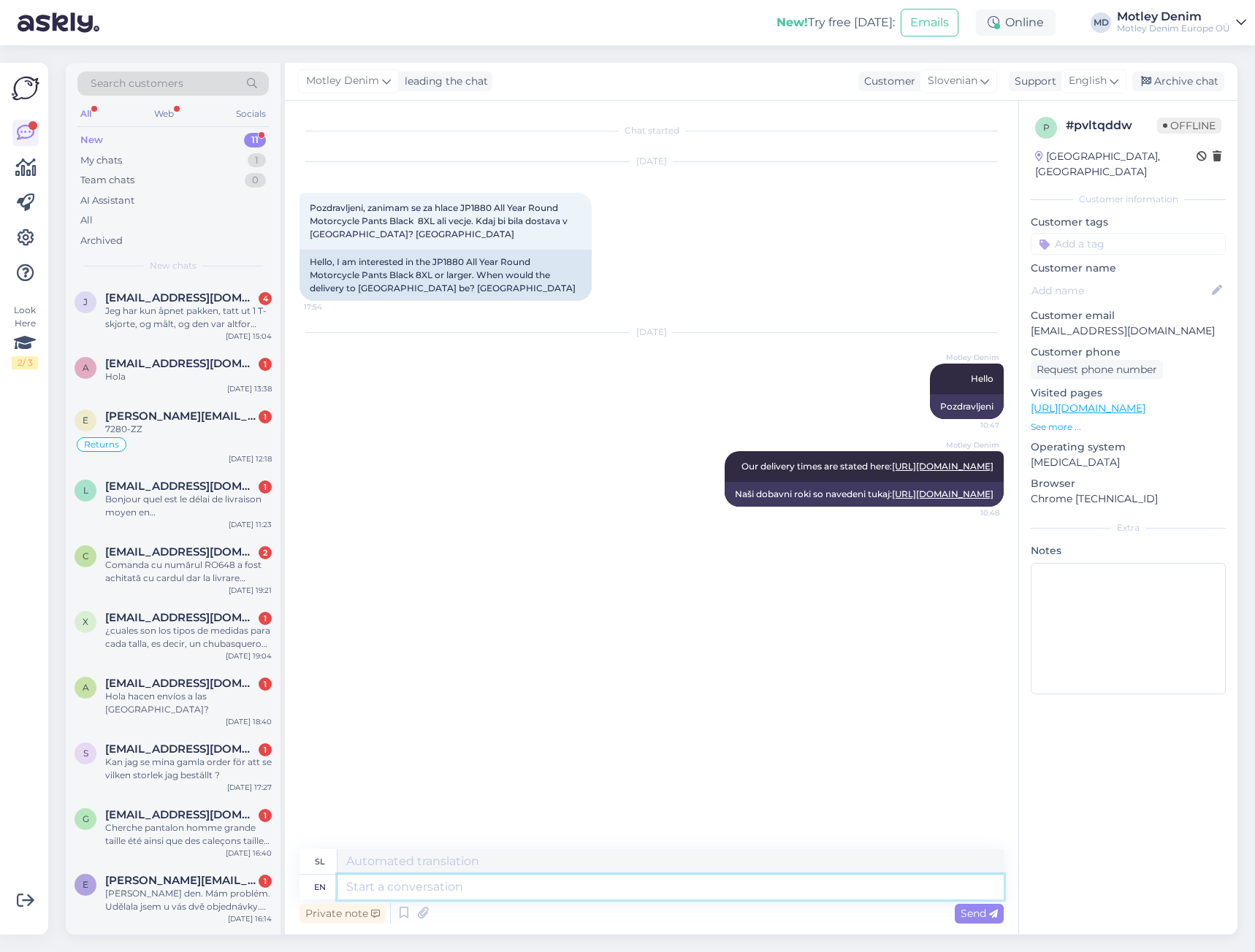
click at [641, 882] on textarea at bounding box center [670, 887] width 666 height 24
type textarea "It ta"
type textarea "To"
type textarea "It takes"
type textarea "Traja"
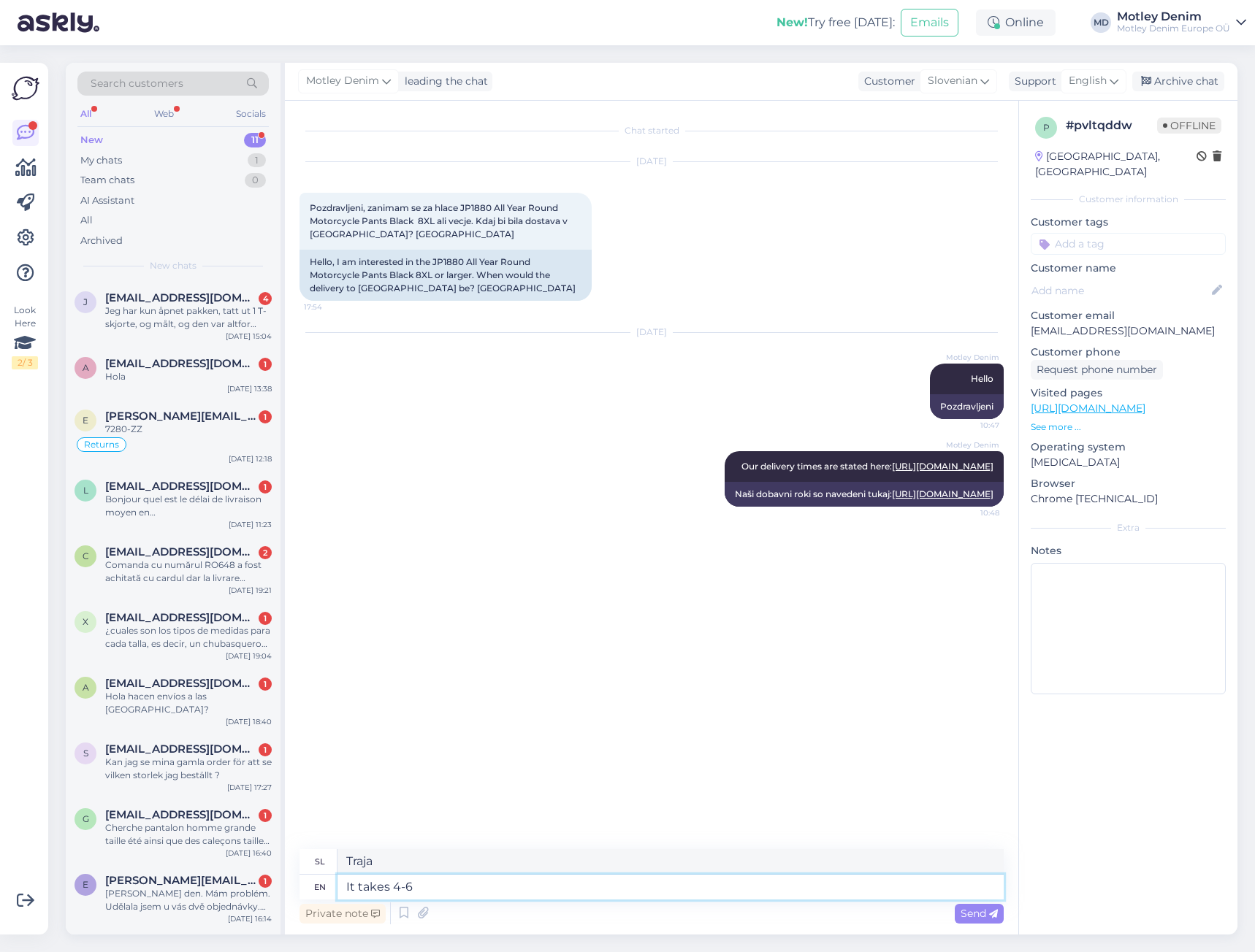
type textarea "It takes 4-6"
type textarea "Traja 4-6"
type textarea "It takes 4-6 days"
type textarea "Traja 4-6 dni"
type textarea "It takes 4-6 days until i"
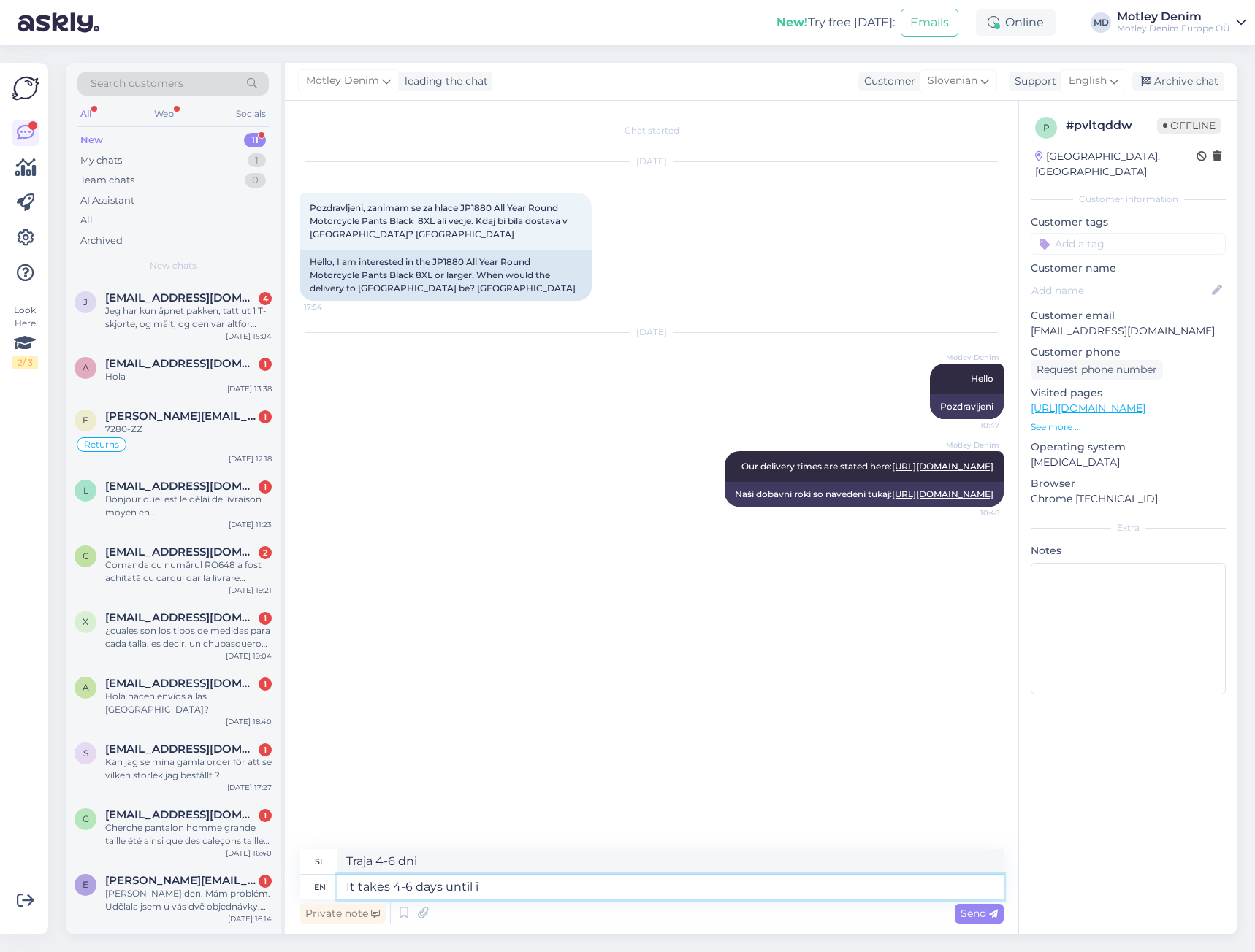
type textarea "Traja 4-6 dni, dokler"
type textarea "It takes 4-6 days until it a"
type textarea "Traja 4-6 dni, dokler ne"
type textarea "It takes 4-6 days until it arrives t"
type textarea "Traja 4-6 dni, da prispe"
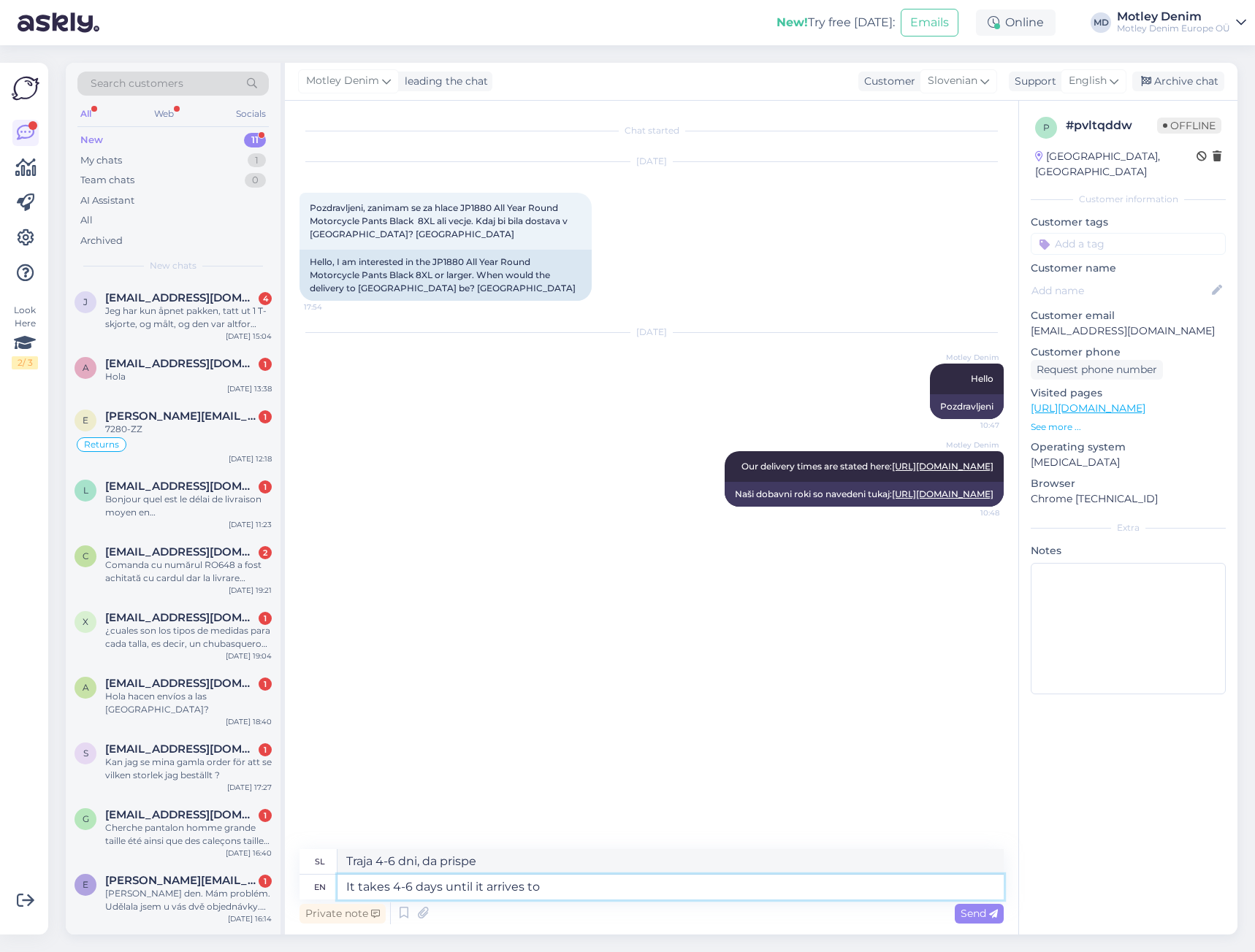
type textarea "It takes 4-6 days until it arrives to o"
type textarea "Traja 4-6 dni, preden prispe"
type textarea "It takes 4-6 days until it arrives to our"
type textarea "Traja 4-6 dni, preden prispe k nam"
type textarea "It takes 4-6 days until it arrives to our stock a"
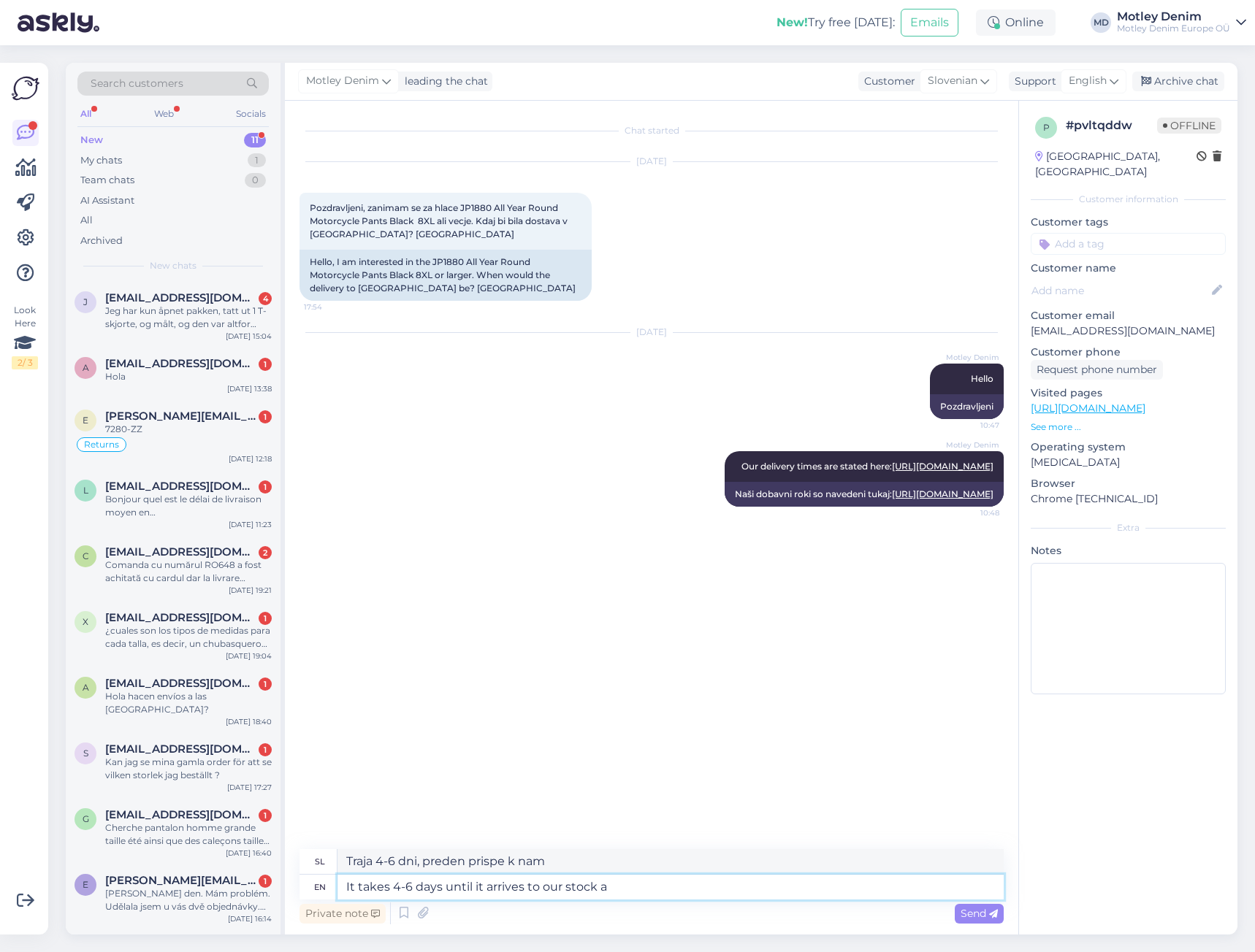
type textarea "Traja 4-6 dni, da prispe [PERSON_NAME] zalogo"
type textarea "It takes 4-6 days until it arrives to our stock and t"
type textarea "Traja 4-6 dni, da prispe [PERSON_NAME] zalogo in"
type textarea "It takes 4-6 days until it arrives to our stock and then w"
type textarea "Traja 4-6 dni, da prispe [PERSON_NAME] zalogo, nato pa"
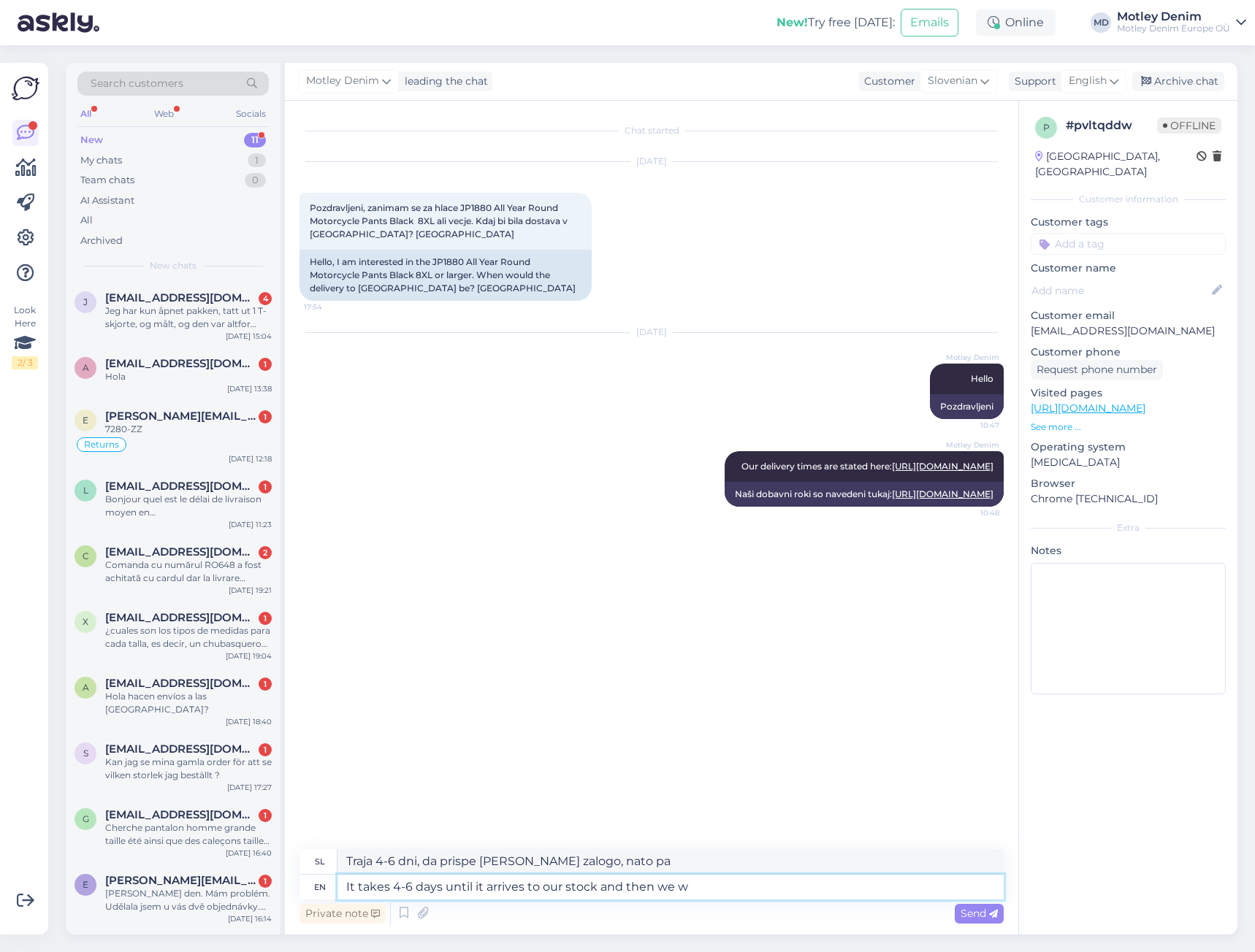
type textarea "It takes 4-6 days until it arrives to our stock and then we wi"
type textarea "Traja 4-6 dni, da prispe [PERSON_NAME] zalogo, nato pa mi"
type textarea "It takes 4-6 days until it arrives to our stock and then we will"
type textarea "Traja 4-6 dni, da prispe [PERSON_NAME] zalogo, nato pa bomo"
type textarea "It takes 4-6 days until it arrives to our stock and then we will process it"
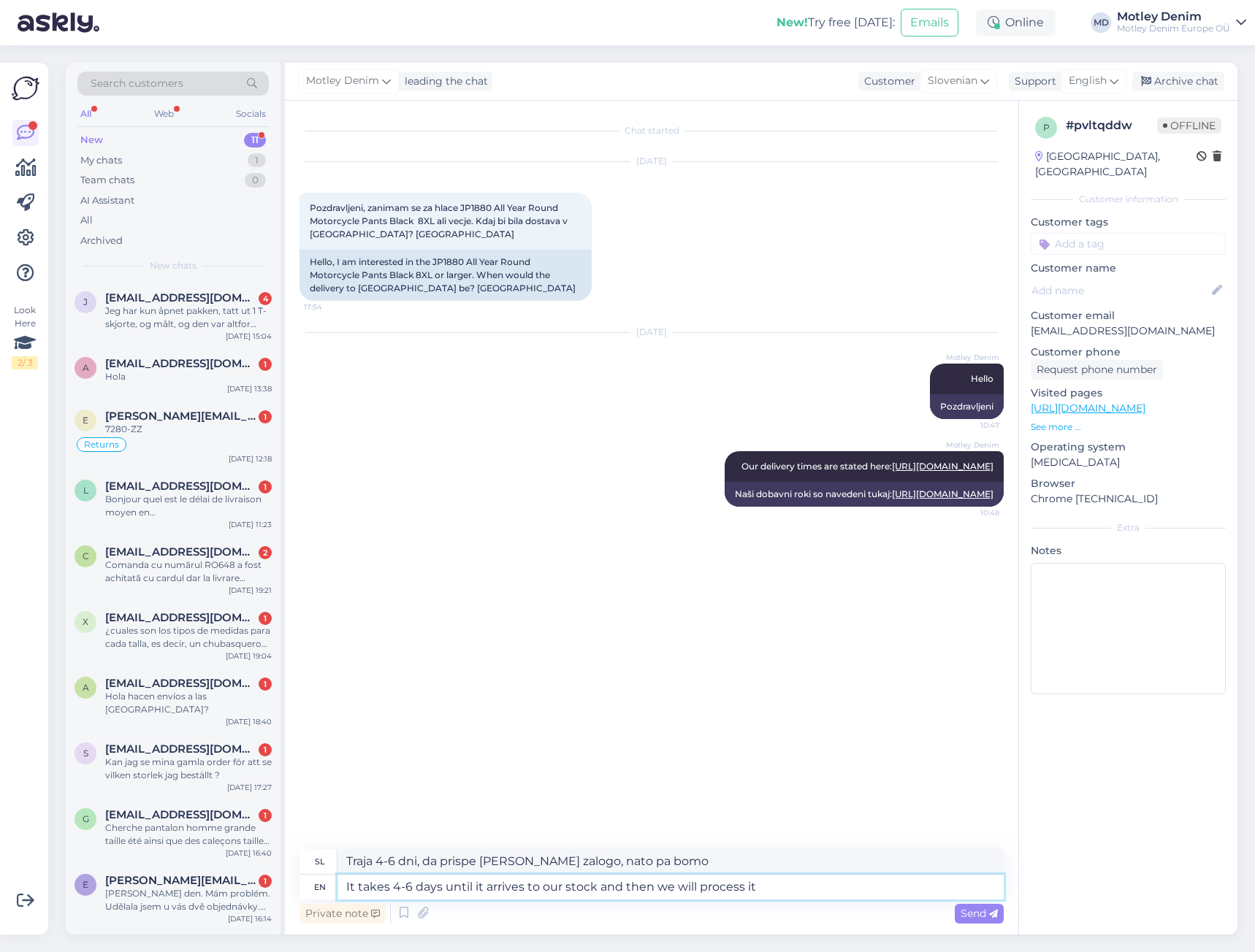
type textarea "Traja 4-6 dni, da prispe [PERSON_NAME] zalogo, nato pa bomo obdelali"
type textarea "It takes 4-6 days until it arrives to our stock and then we will process it and"
type textarea "Traja 4-6 dni, da prispe [PERSON_NAME] zalogo, nato pa ga obdelamo."
type textarea "It takes 4-6 days until it arrives to our stock and then we will process it and…"
type textarea "Traja 4-6 dni, da prispe [PERSON_NAME] zalogo, nato pa ga obdelamo in"
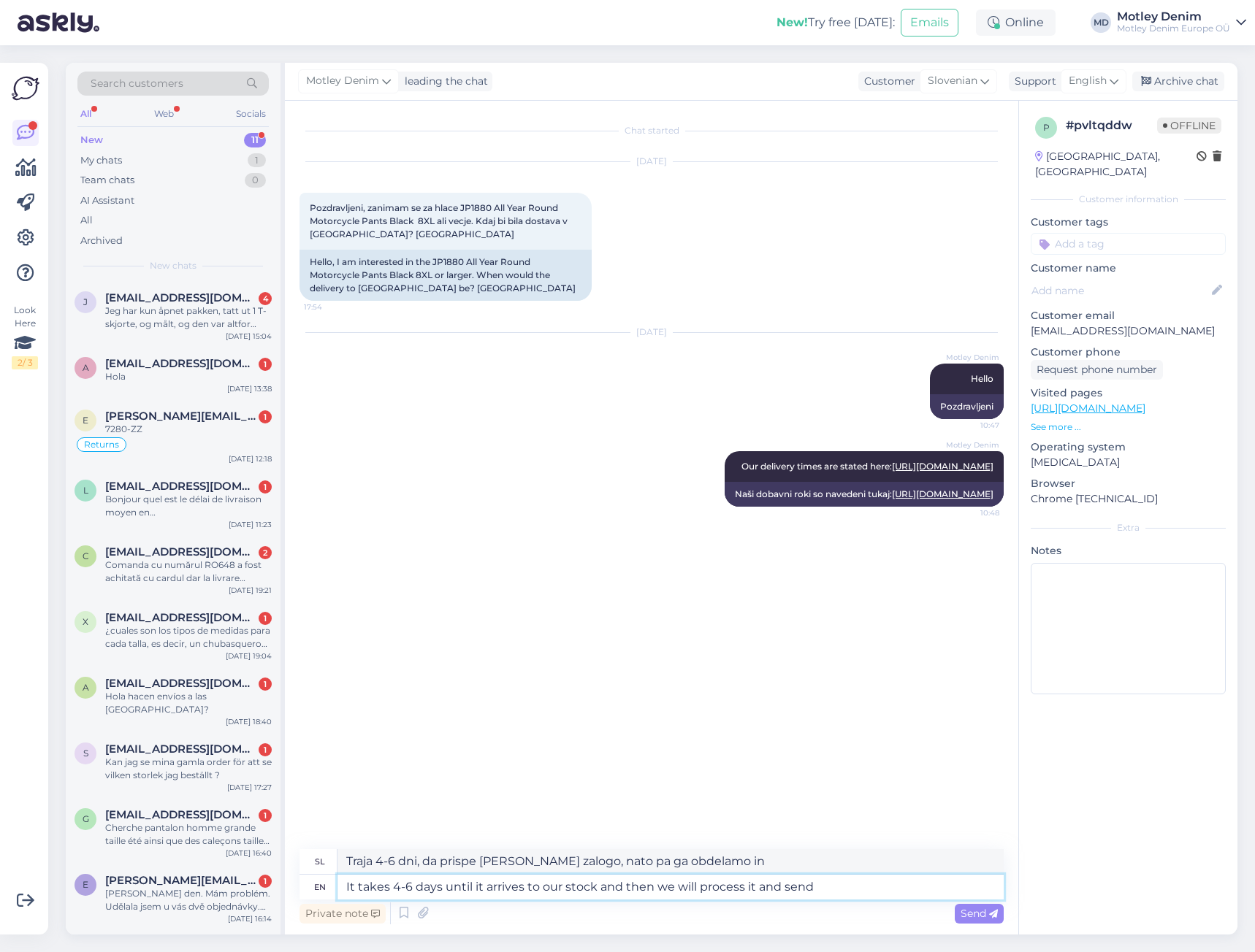
type textarea "It takes 4-6 days until it arrives to our stock and then we will process it and…"
type textarea "Traja 4-6 dni, da prispe [PERSON_NAME] zalogo, nato pa ga obdelamo in pošljemo."
type textarea "It takes 4-6 days until it arrives to our stock and then we will process it and…"
type textarea "Traja 4-6 dni, da prispe [PERSON_NAME] zalogo, nato pa ga obdelamo in pošljemo"
type textarea "It takes 4-6 days until it arrives to our stock and then we will process it and…"
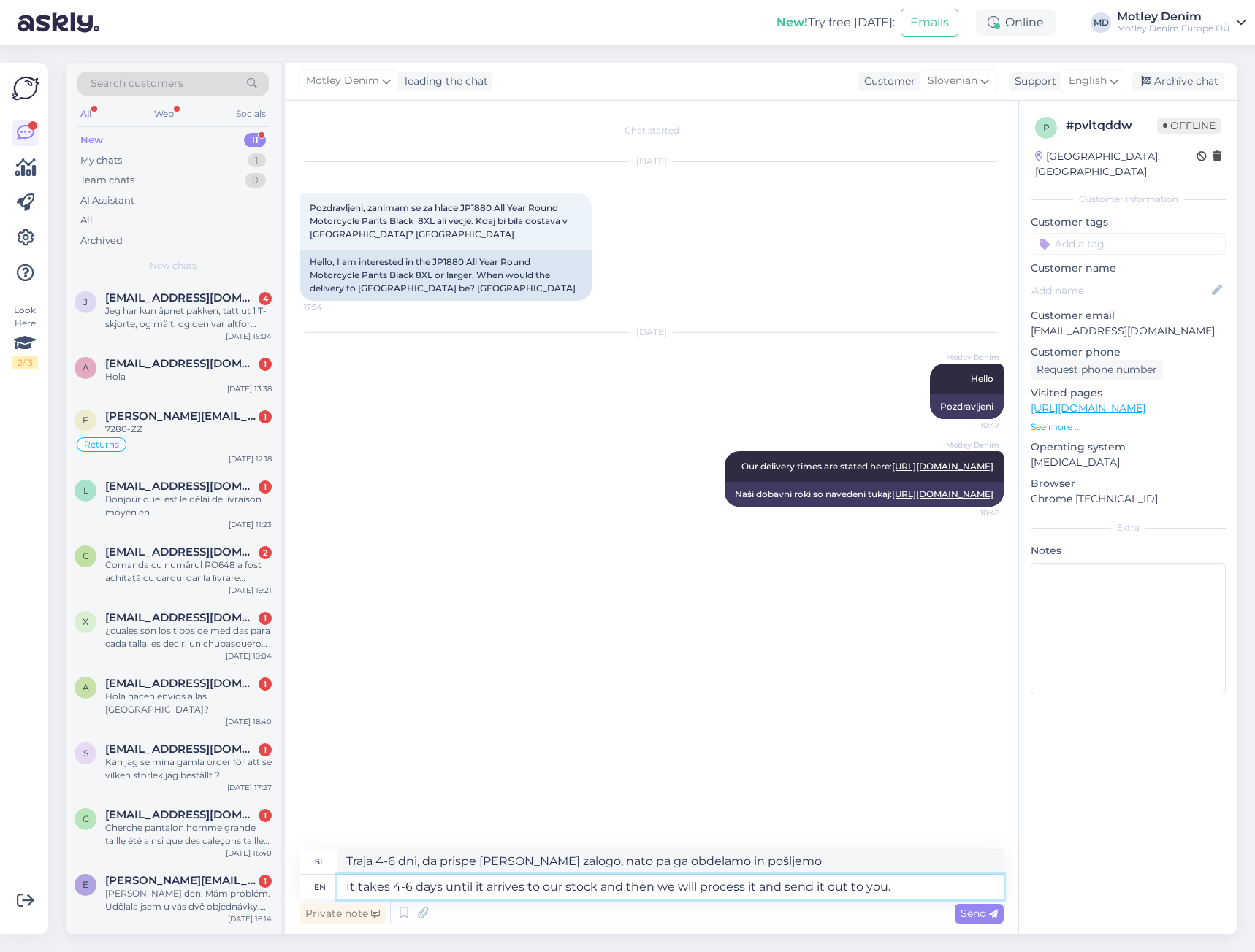
type textarea "Traja 4-6 dni, da prispe [PERSON_NAME] zalogo, nato pa ga obdelamo in vam pošlj…"
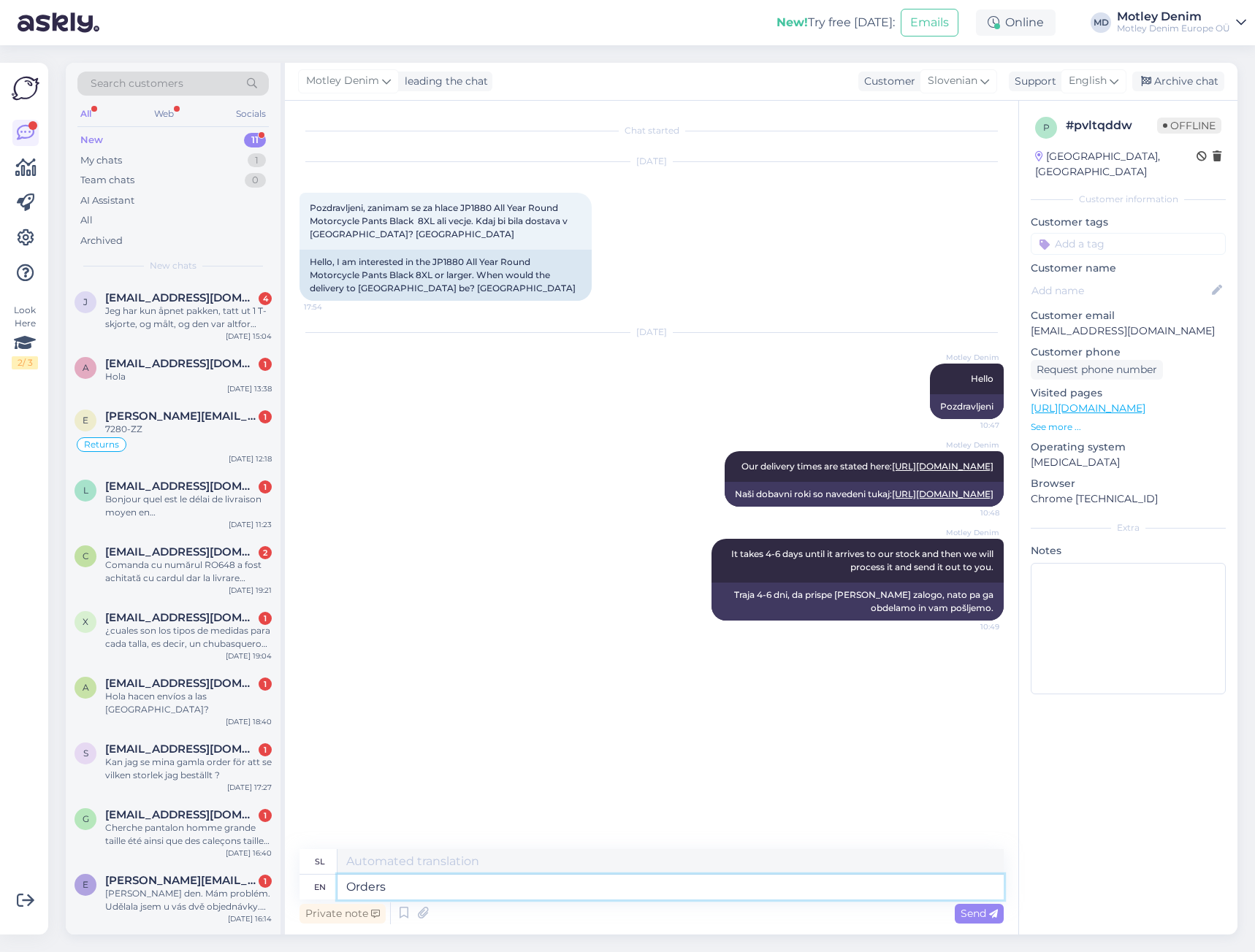
type textarea "Orders"
type textarea "Naročila"
type textarea "Orders like"
type textarea "Naročila, kot so"
type textarea "Orders like yours"
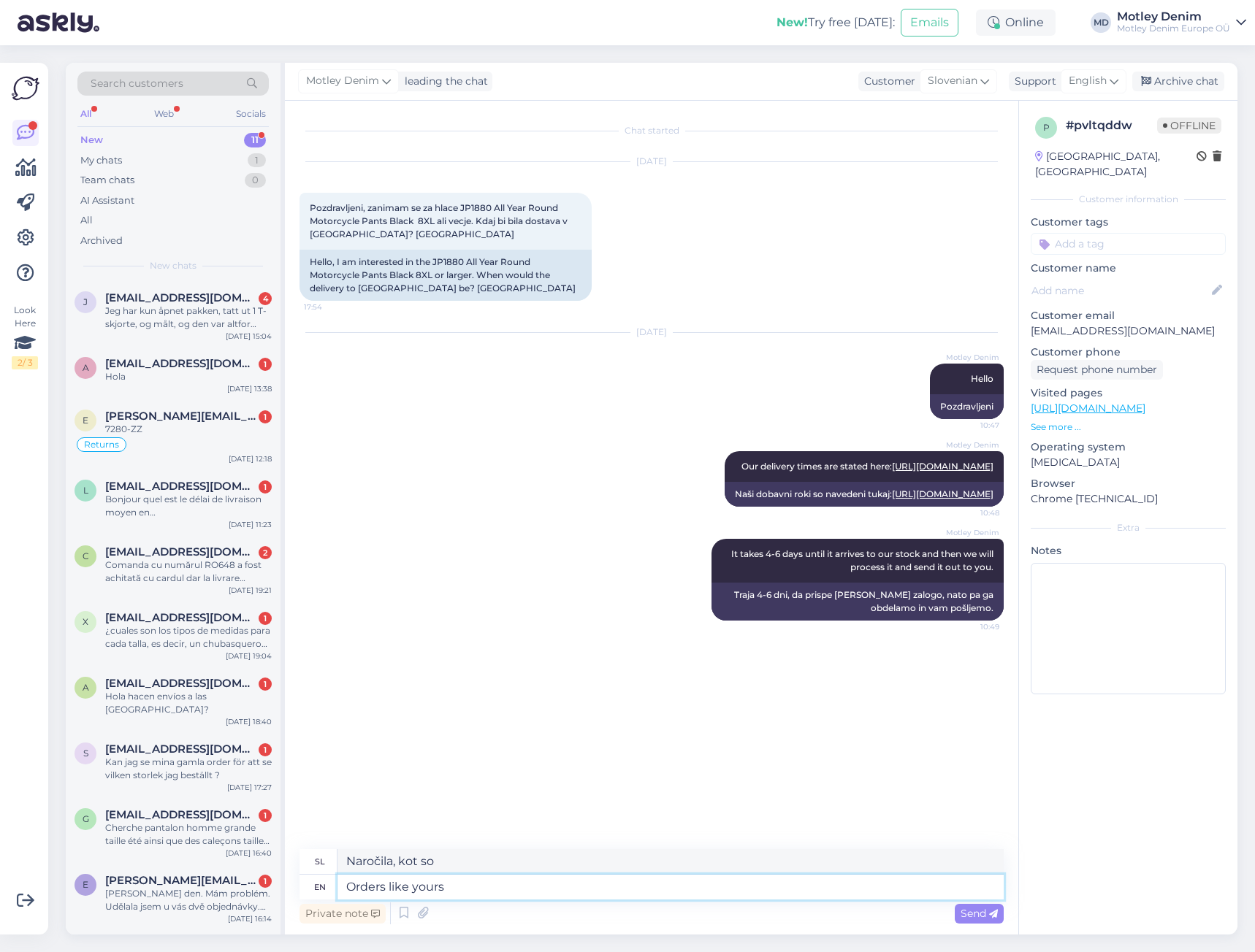
type textarea "Naročila, [PERSON_NAME] vaše"
type textarea "Orders like yours where t"
type textarea "Naročila, [PERSON_NAME] vaše, [PERSON_NAME]"
type textarea "Orders like yours where the customer"
type textarea "Naročila, [PERSON_NAME] vaše, [PERSON_NAME] stranka"
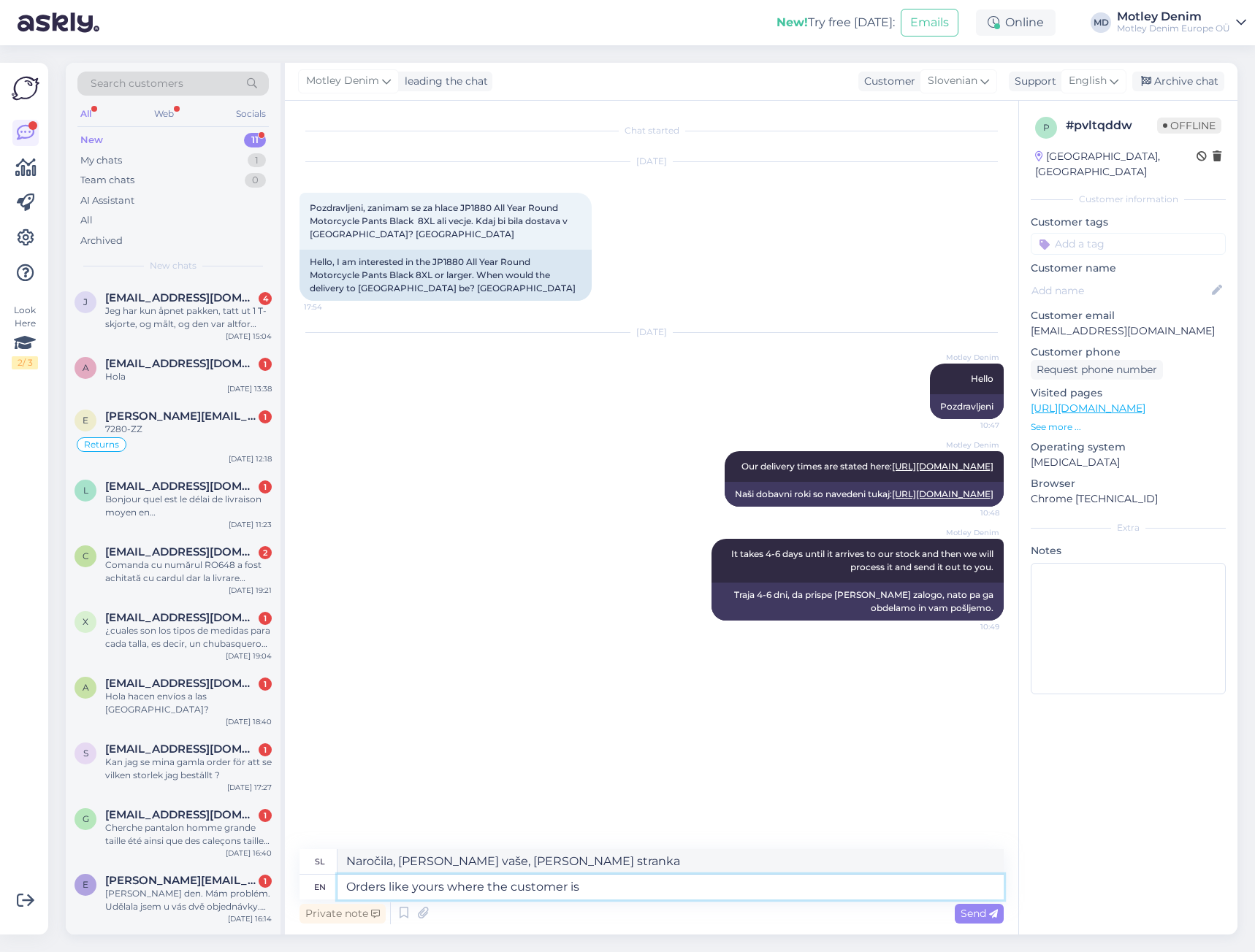
type textarea "Orders like yours where the customer is w"
type textarea "Naročila, [PERSON_NAME] vaše, [PERSON_NAME] stranka"
type textarea "Orders like yours where the customer is waiting"
type textarea "Naročila, [PERSON_NAME] vaše, [PERSON_NAME] stranka čaka"
type textarea "Orders like yours where the customer is waiting for something f"
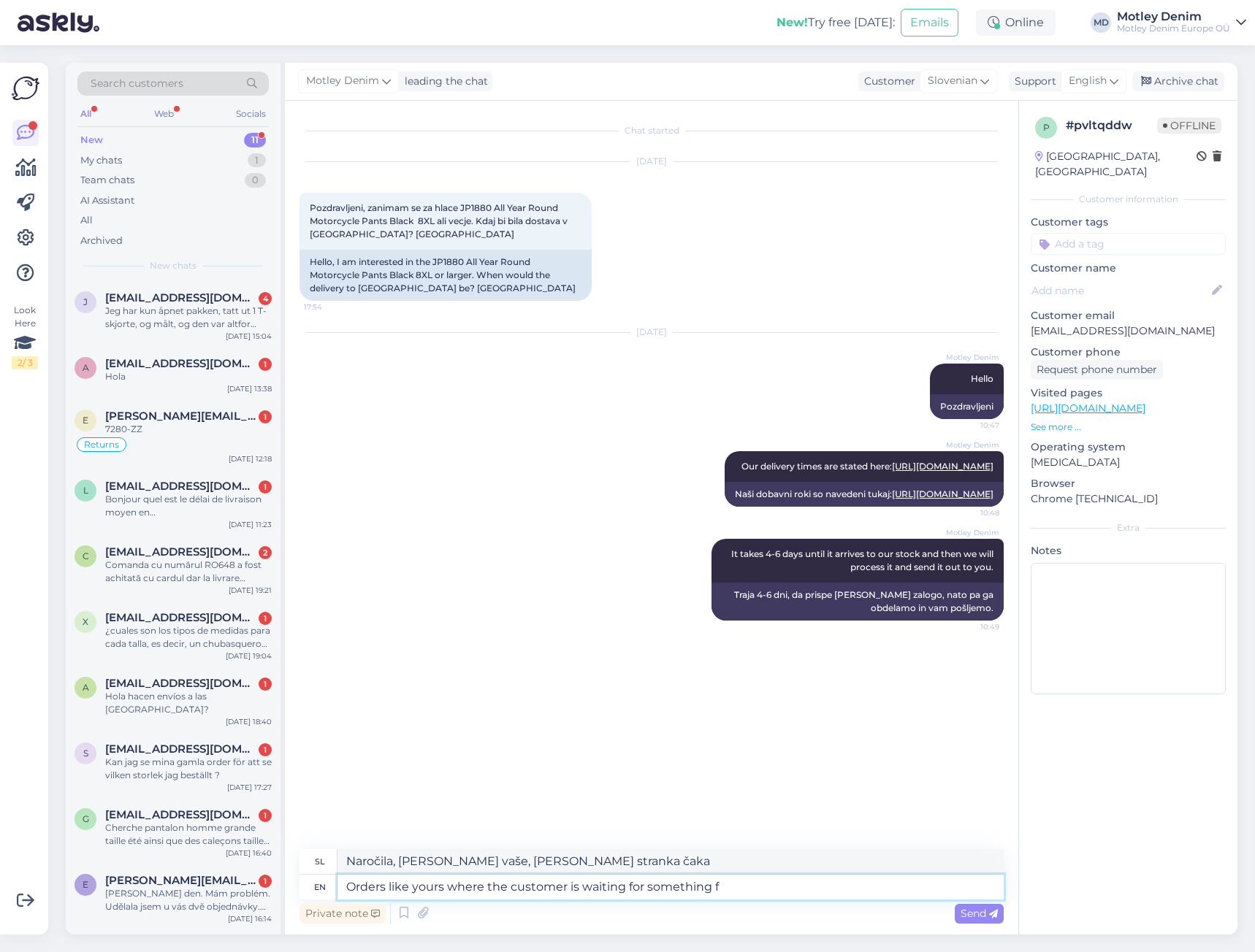
type textarea "Naročila, [PERSON_NAME] vaše, [PERSON_NAME] stranka nekaj čaka"
type textarea "Orders like yours where the customer is waiting for something from o"
type textarea "Naročila, [PERSON_NAME] vaše, [PERSON_NAME] stranka nekaj čaka od"
type textarea "Orders like yours where the customer is waiting for something from our"
type textarea "Naročila, [PERSON_NAME] vaše, [PERSON_NAME] stranka od nas nekaj čaka"
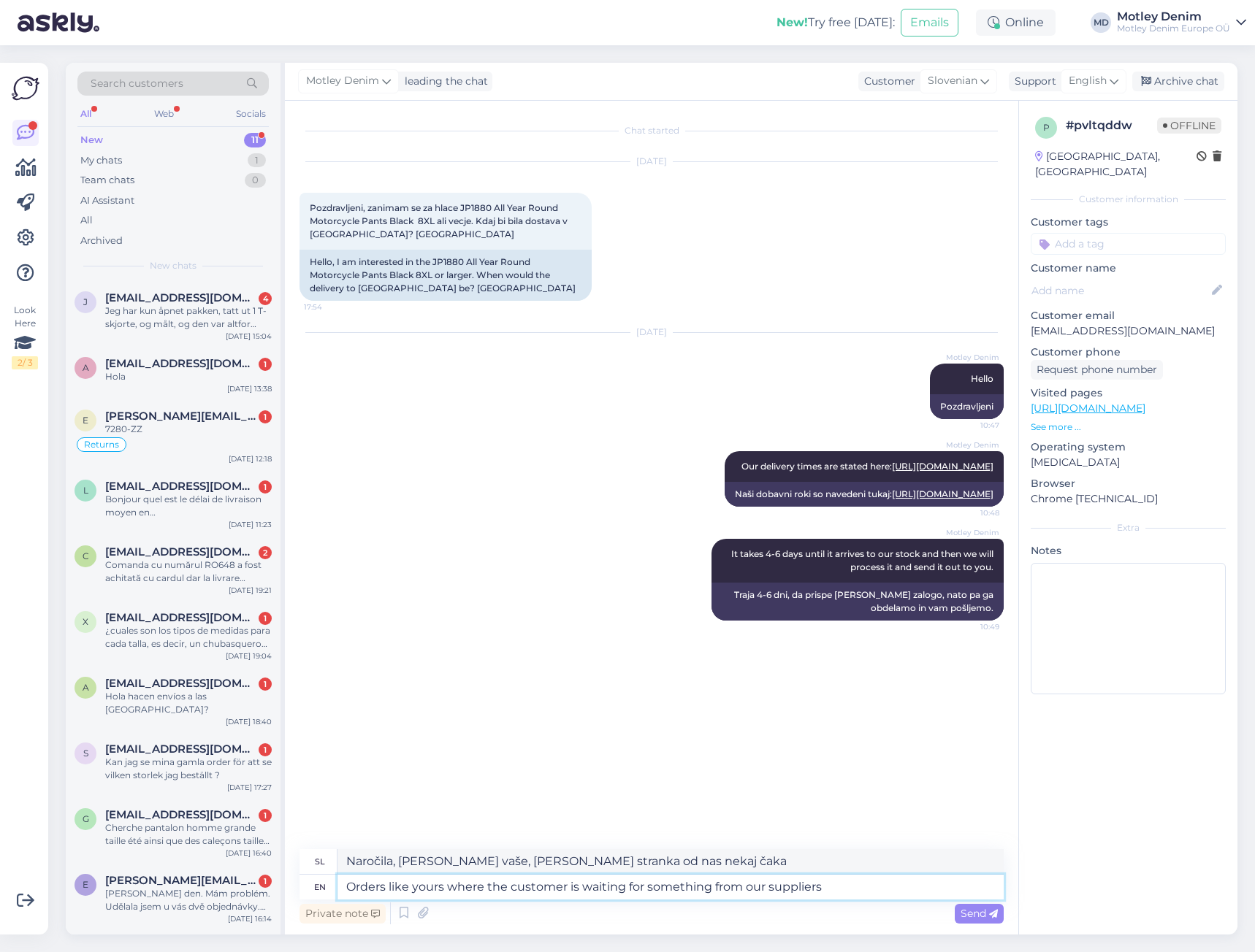
type textarea "Orders like yours where the customer is waiting for something from our supplier…"
type textarea "Naročila, [PERSON_NAME] vaše, [PERSON_NAME] stranka nekaj čaka od naših dobavit…"
type textarea "Orders like yours where the customer is waiting for something from our supplier…"
type textarea "Naročila, [PERSON_NAME] vaše, [PERSON_NAME] stranka čaka na nekaj iz zaloge naš…"
type textarea "Orders like yours where the customer is waiting for something from our supplier…"
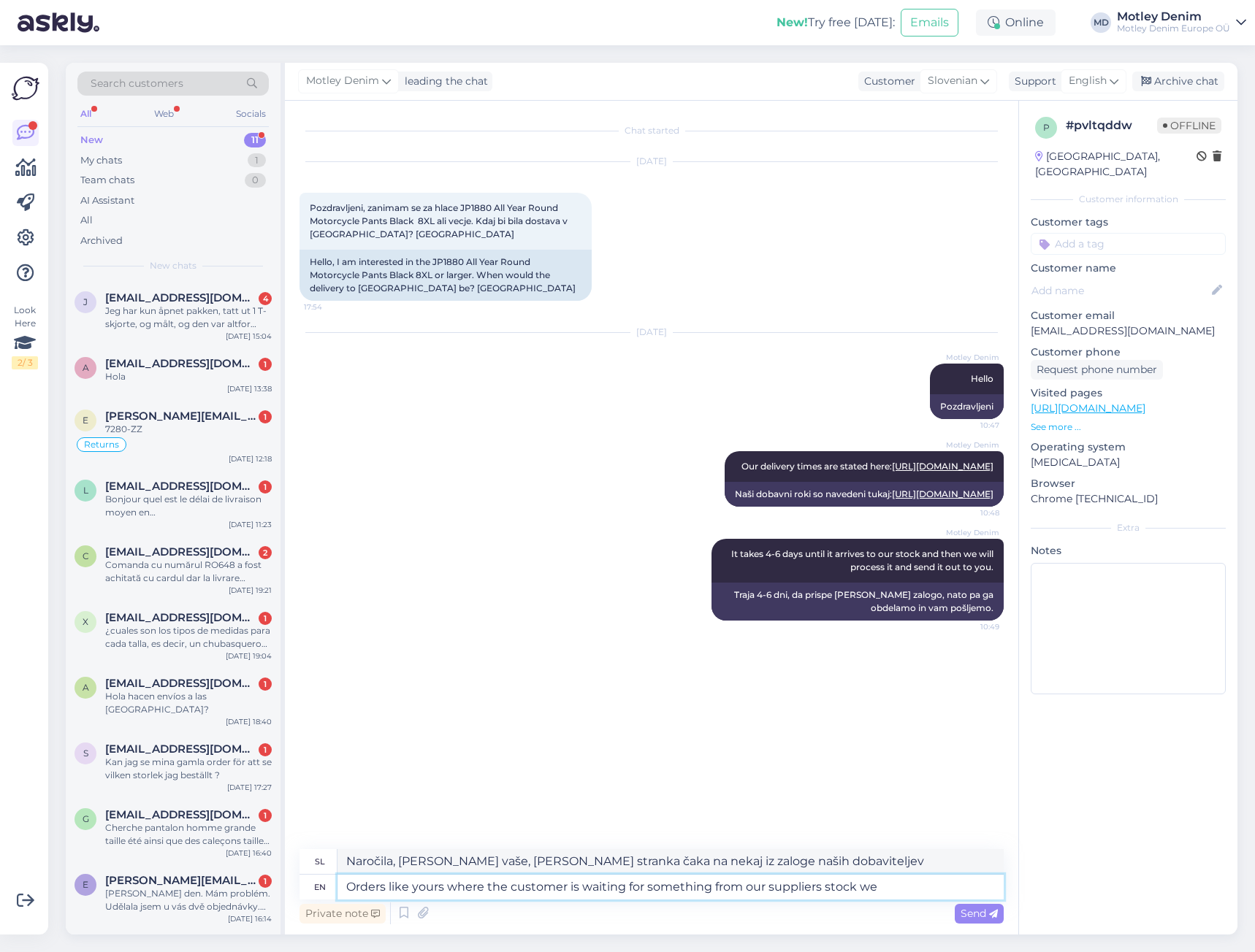
type textarea "Naročila, [PERSON_NAME] vaše, [PERSON_NAME] stranka čaka nekaj od naših dobavit…"
type textarea "Orders like yours where the customer is waiting for something from our supplier…"
type textarea "Naročila, [PERSON_NAME] vaše, [PERSON_NAME] stranka čaka nekaj iz zaloge naših …"
type textarea "Orders like yours where the customer is waiting for something from our supplier…"
type textarea "Naročila, [PERSON_NAME] vaše, [PERSON_NAME] stranka čaka nekaj iz zaloge naših …"
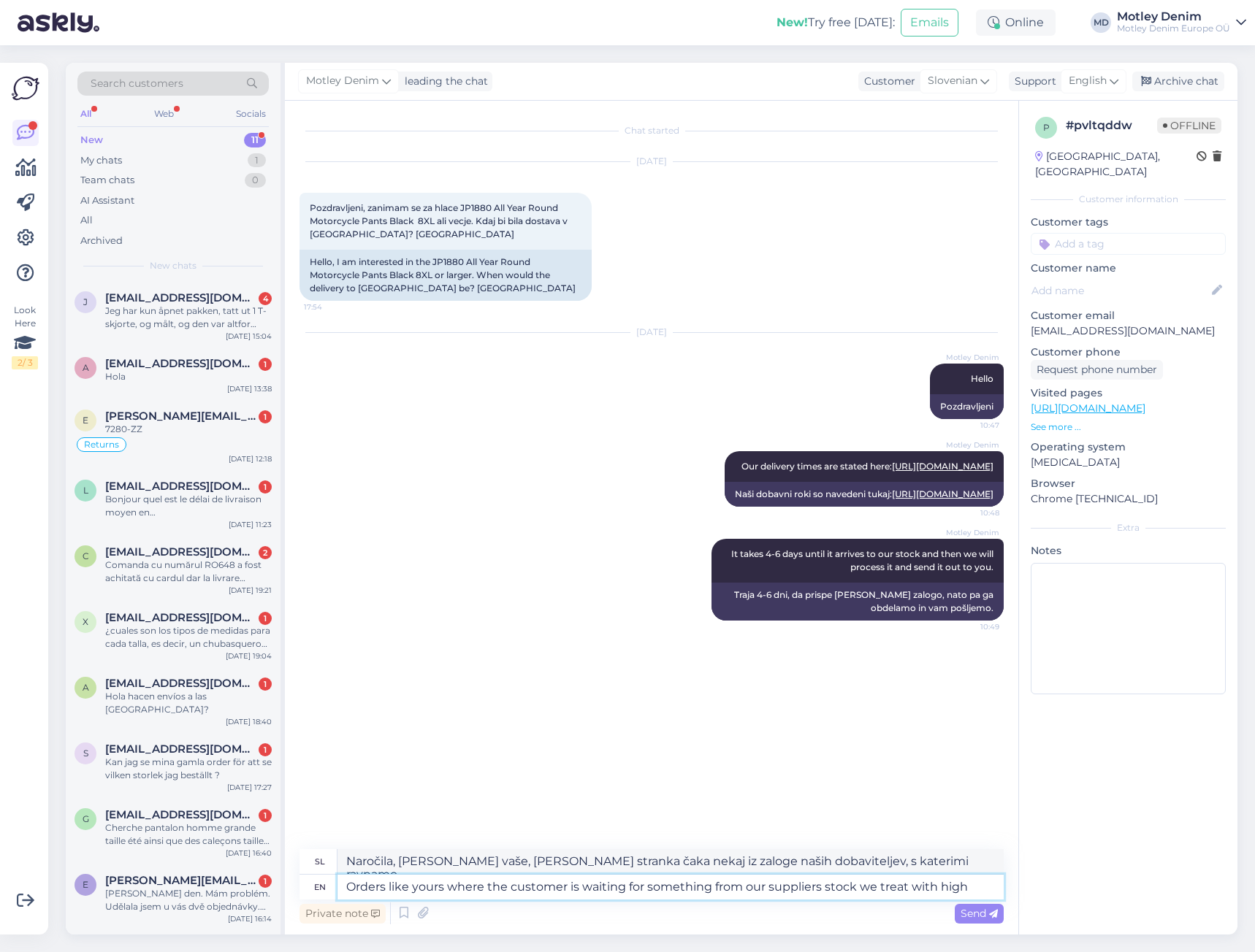
type textarea "Orders like yours where the customer is waiting for something from our supplier…"
type textarea "Z naročili, [PERSON_NAME] vaše, [PERSON_NAME] stranka čaka nekaj iz zaloge naši…"
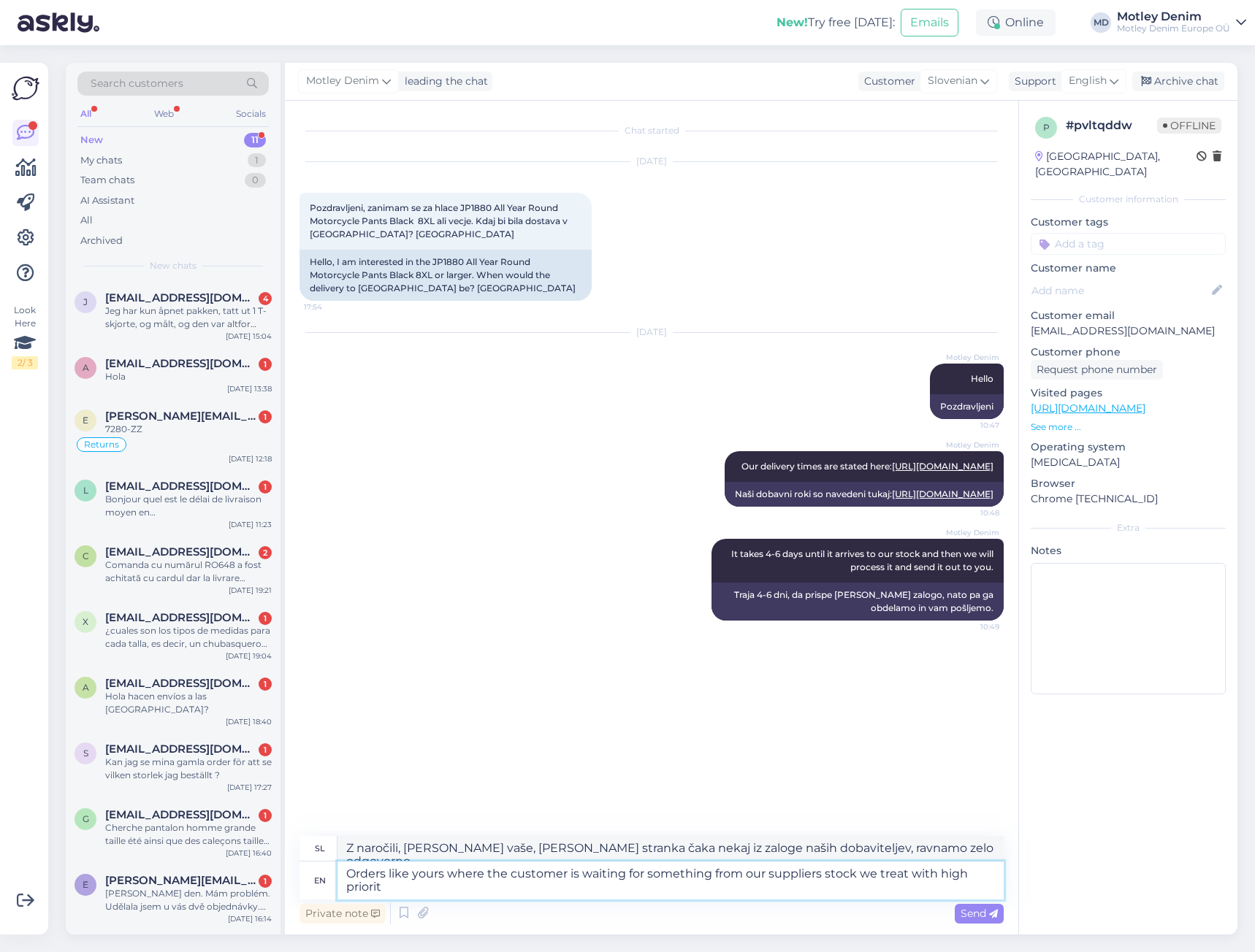
type textarea "Orders like yours where the customer is waiting for something from our supplier…"
type textarea "Naročila, [PERSON_NAME] vaše, [PERSON_NAME] stranka čaka nekaj iz zaloge naših …"
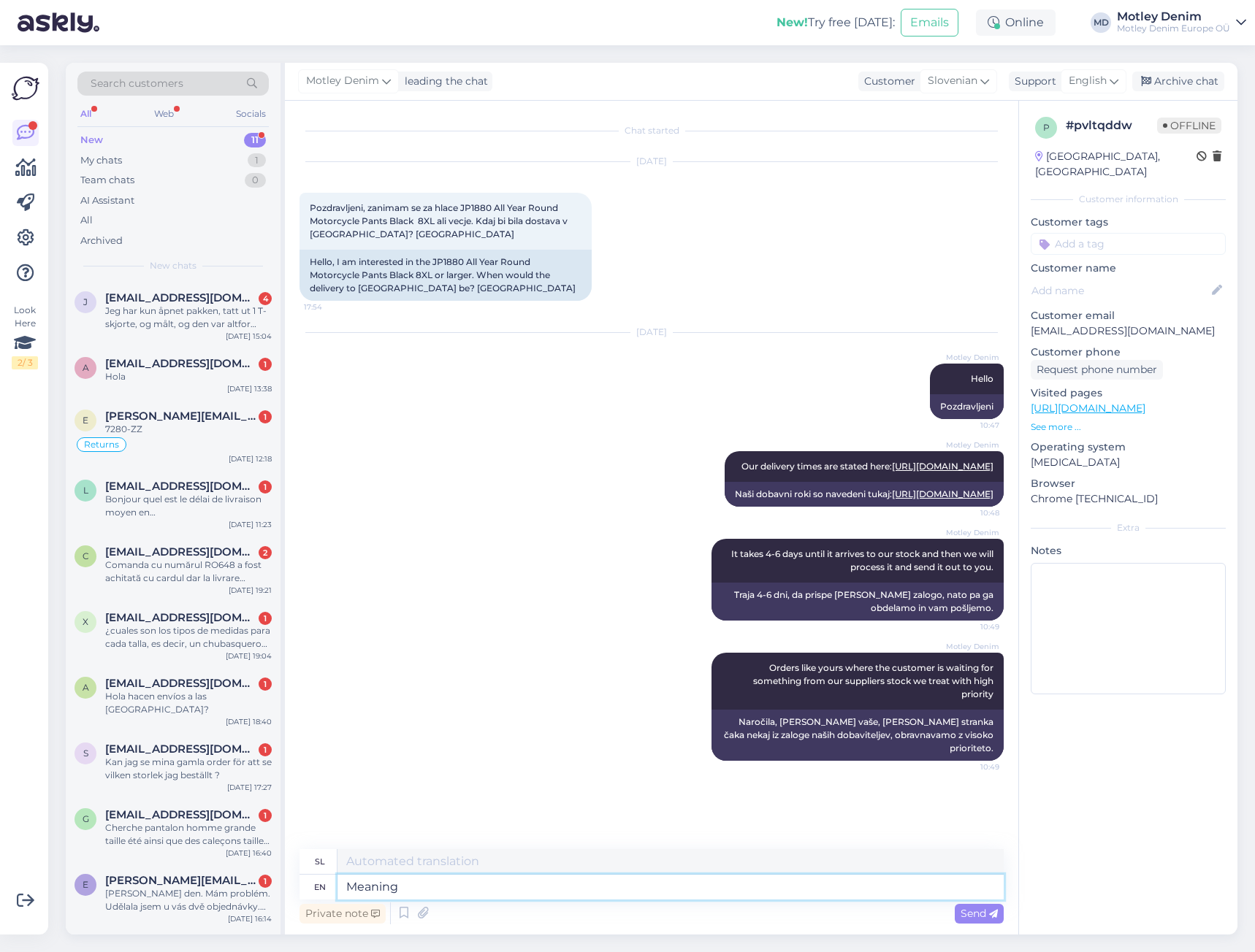
type textarea "Meaning"
type textarea "Pomen"
type textarea "Meaning we dispa"
type textarea "Kar pomeni, da mi"
type textarea "Meaning we dispatch i"
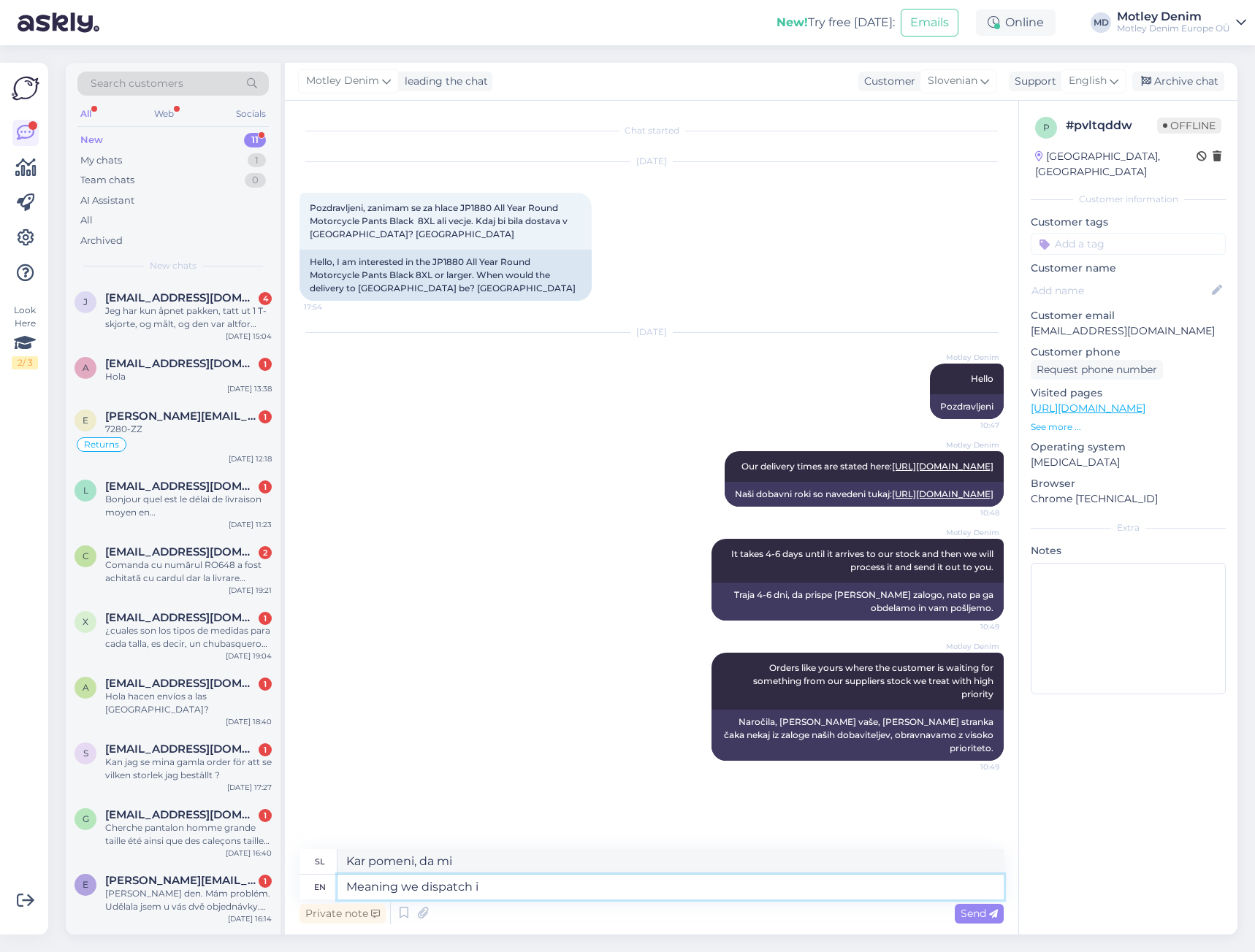
type textarea "Kar pomeni, da pošiljamo"
type textarea "Meaning we dispatch it"
type textarea "Kar pomeni, da ga pošljemo"
type textarea "Meaning we dispatch it the same da"
type textarea "Kar pomeni, da ga pošiljamo enako"
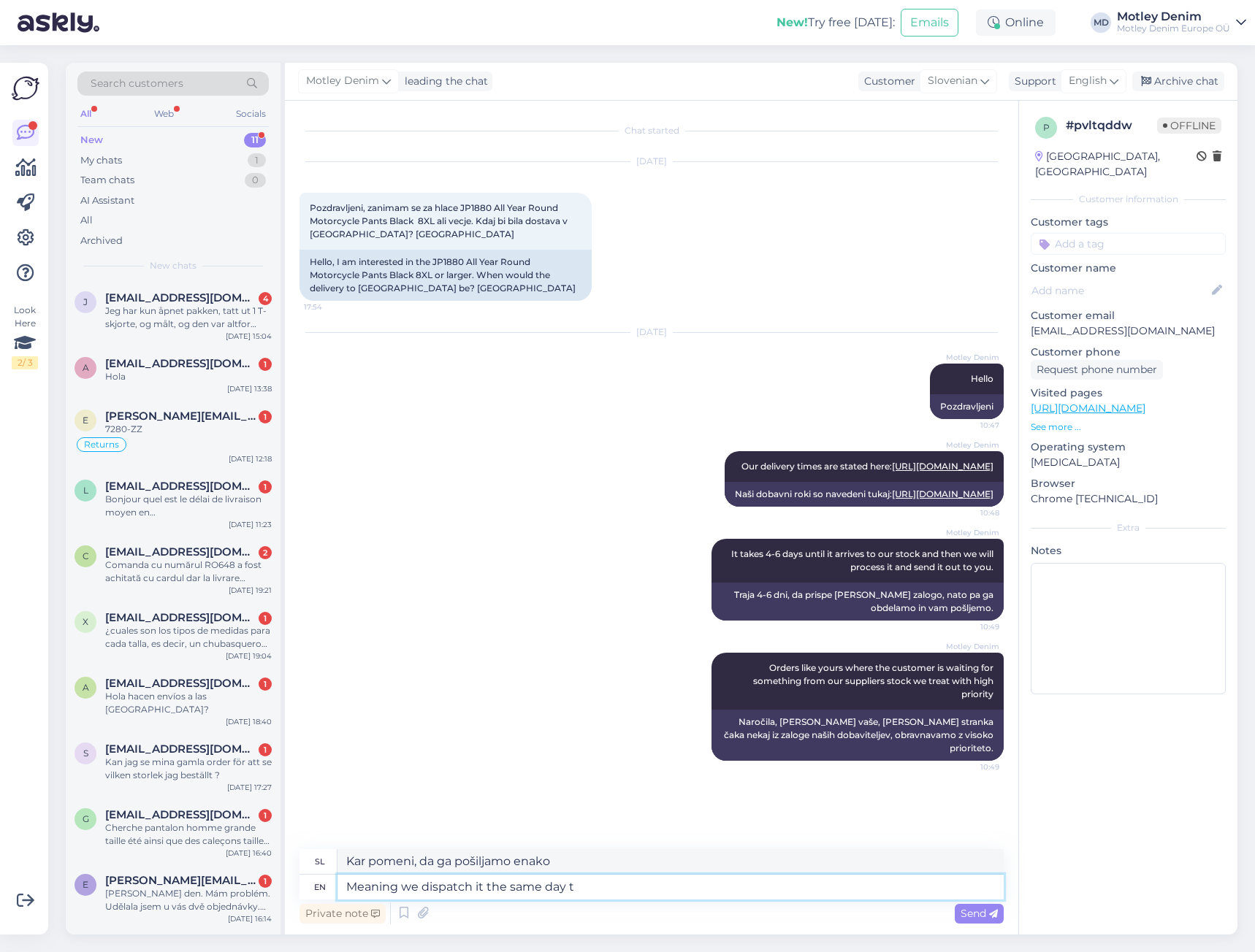
type textarea "Meaning we dispatch it the same day th"
type textarea "Kar pomeni, da ga odpošljemo isti [PERSON_NAME]"
type textarea "Meaning we dispatch it the same day that th"
type textarea "Kar pomeni, da ga odpremimo še isti [PERSON_NAME]"
type textarea "Meaning we dispatch it the same day that the"
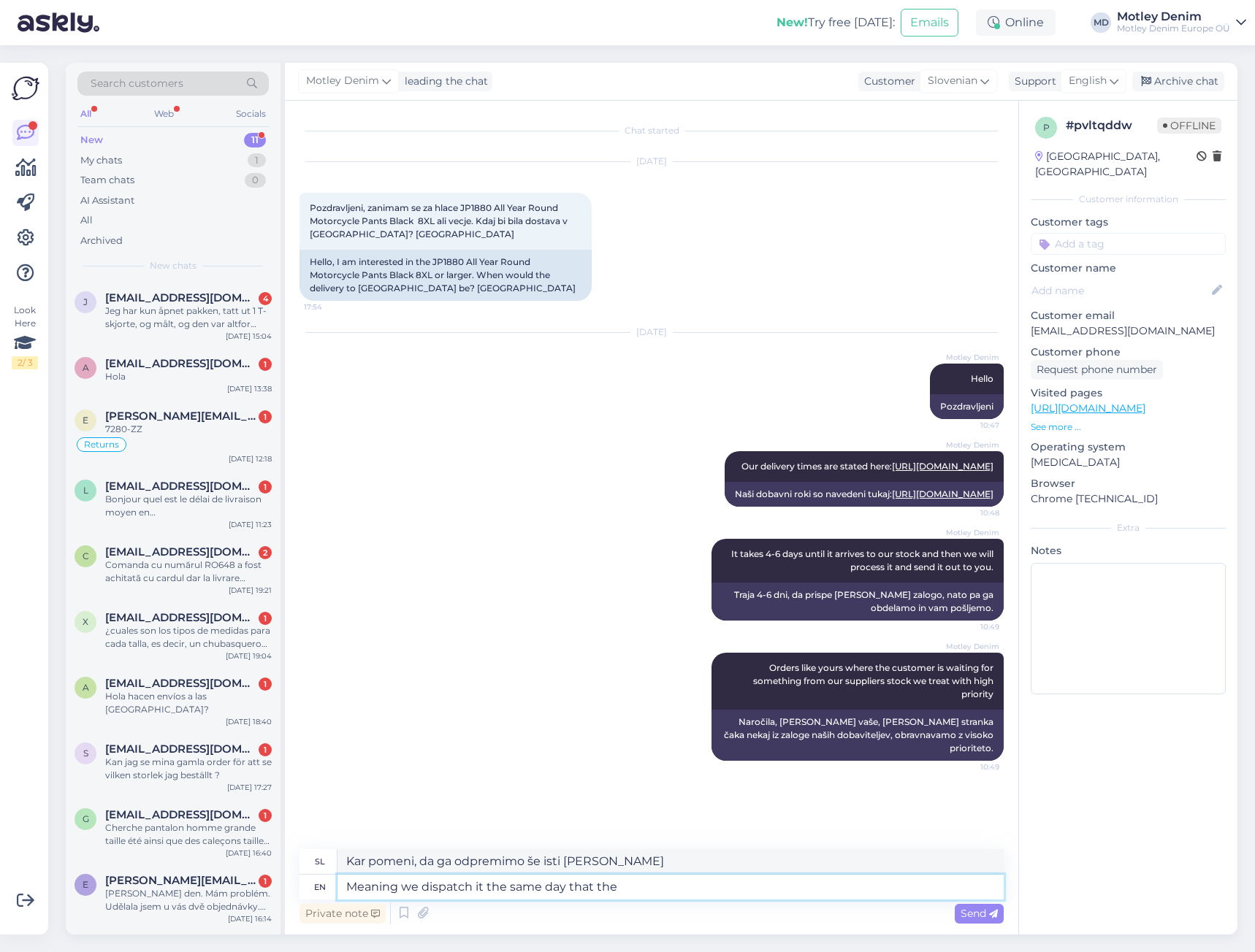
type textarea "To pomeni, da ga odpremimo isti [PERSON_NAME], ko"
type textarea "Meaning we dispatch it the same day that the item a"
type textarea "To pomeni, da ga odpremimo isti [PERSON_NAME], [PERSON_NAME] bil artikel prejet."
type textarea "Meaning we dispatch it the same day that the item arrives t"
type textarea "To pomeni, da ga odpremimo isti [PERSON_NAME], ko artikel prispe"
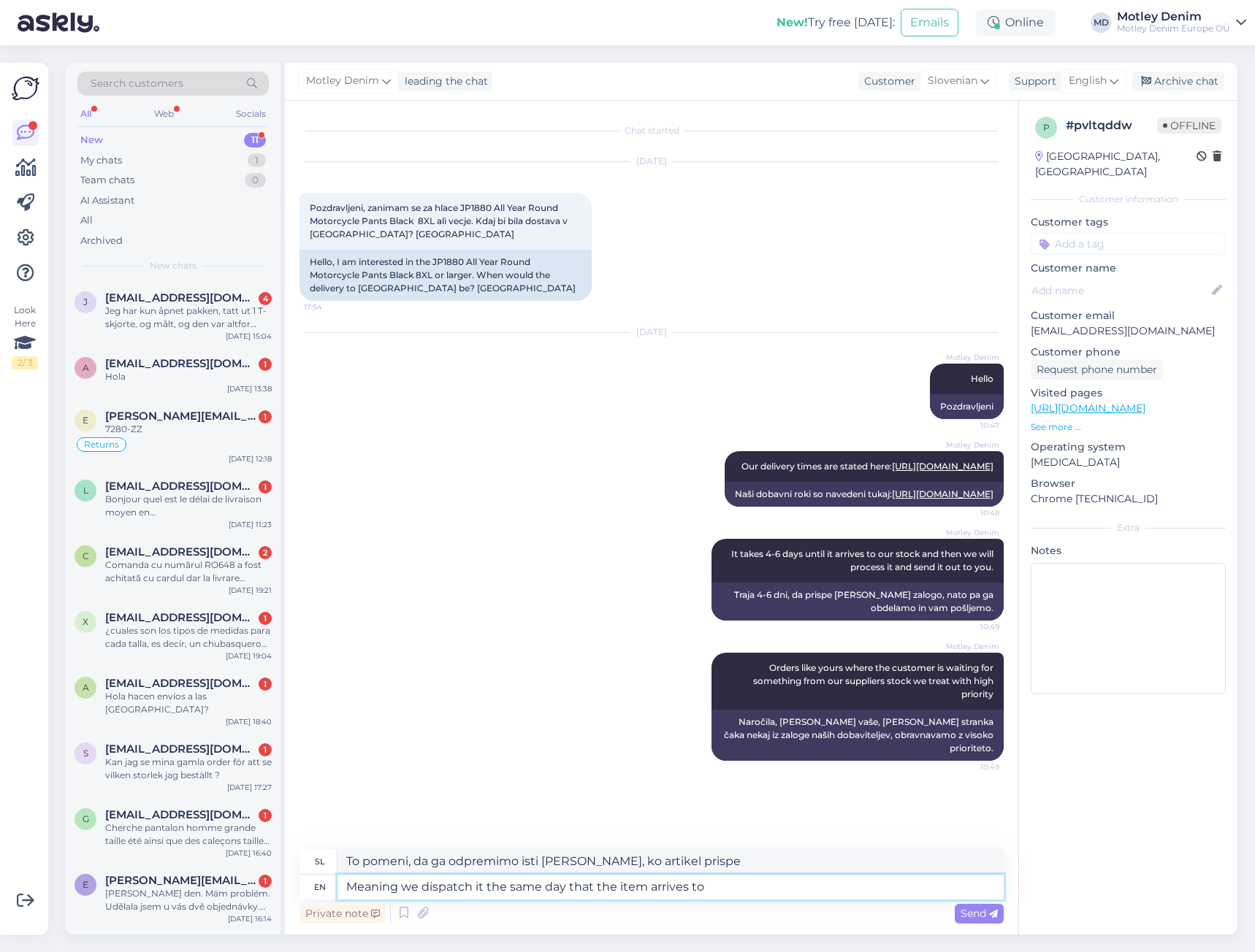
type textarea "Meaning we dispatch it the same day that the item arrives to"
type textarea "To pomeni, da ga odpremimo isti [PERSON_NAME], ko prispe"
type textarea "Meaning we dispatch it the same day that the item arrives to [GEOGRAPHIC_DATA]."
type textarea "To pomeni, da izdelek odpošljemo isti [PERSON_NAME], ko prispe k nam."
type textarea "Meaning we pack"
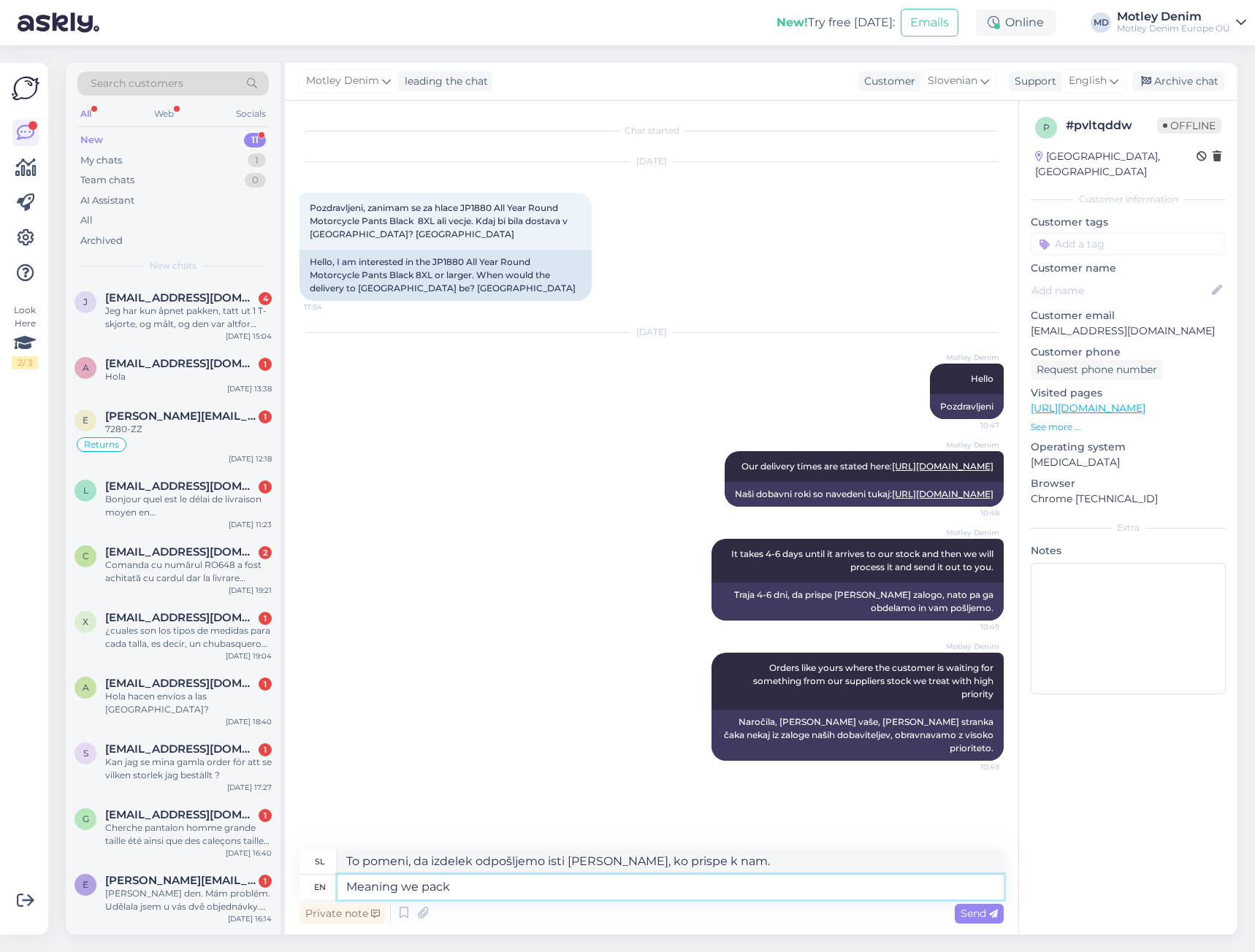
type textarea "Kar pomeni, da pakiramo"
type textarea "Meaning we pack your"
type textarea "Kar pomeni, da vam zapakiramo"
type textarea "Meaning we pack your order"
type textarea "Kar pomeni, da zapakiramo vaše naročilo"
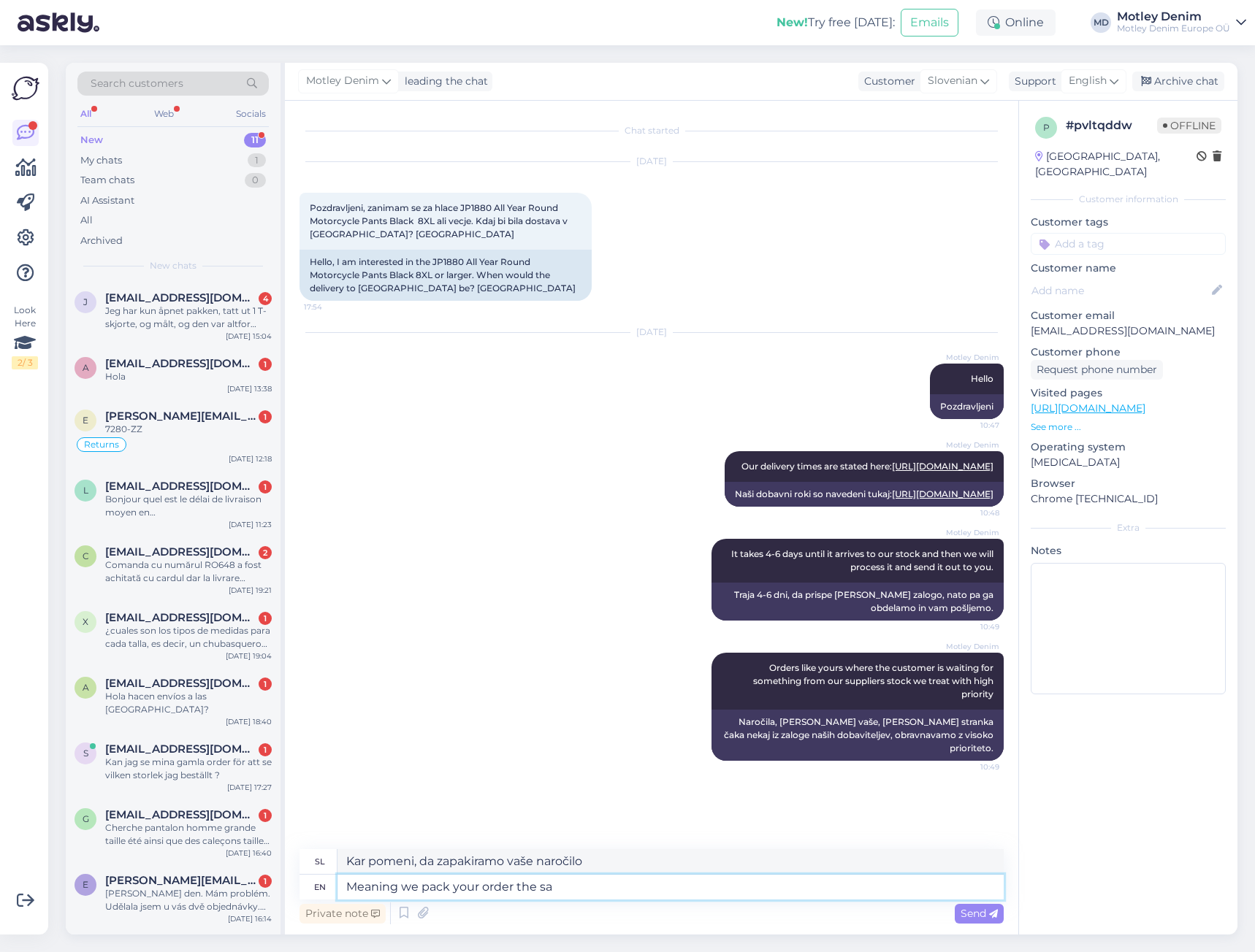
type textarea "Meaning we pack your order the [PERSON_NAME]"
type textarea "Kar pomeni, da vaše naročilo zapakiramo"
type textarea "Meaning we pack your order the same d"
type textarea "Kar pomeni, da vaše naročilo zapakiramo enako"
type textarea "Meaning we pack your order the same day th"
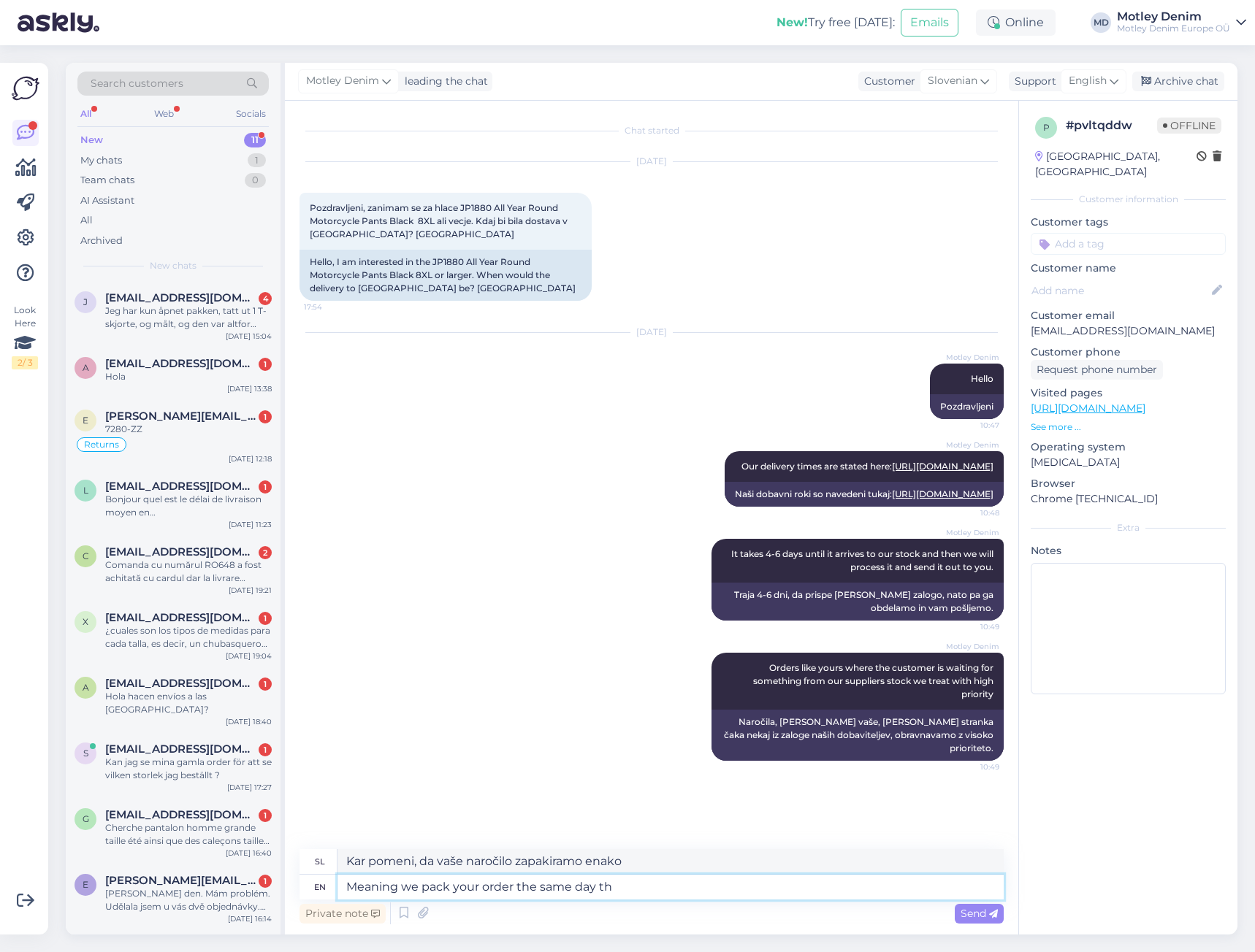
type textarea "To pomeni, da vaše naročilo zapakiramo še isti [PERSON_NAME]"
type textarea "Meaning we pack your order the same day the item"
type textarea "To pomeni, da vaše naročilo zapakiramo še isti [PERSON_NAME], ko izdelek prejme…"
type textarea "Meaning we pack your order the same day the item arrives"
type textarea "To pomeni, da vaše naročilo zapakiramo še isti [PERSON_NAME], ko artikel prispe"
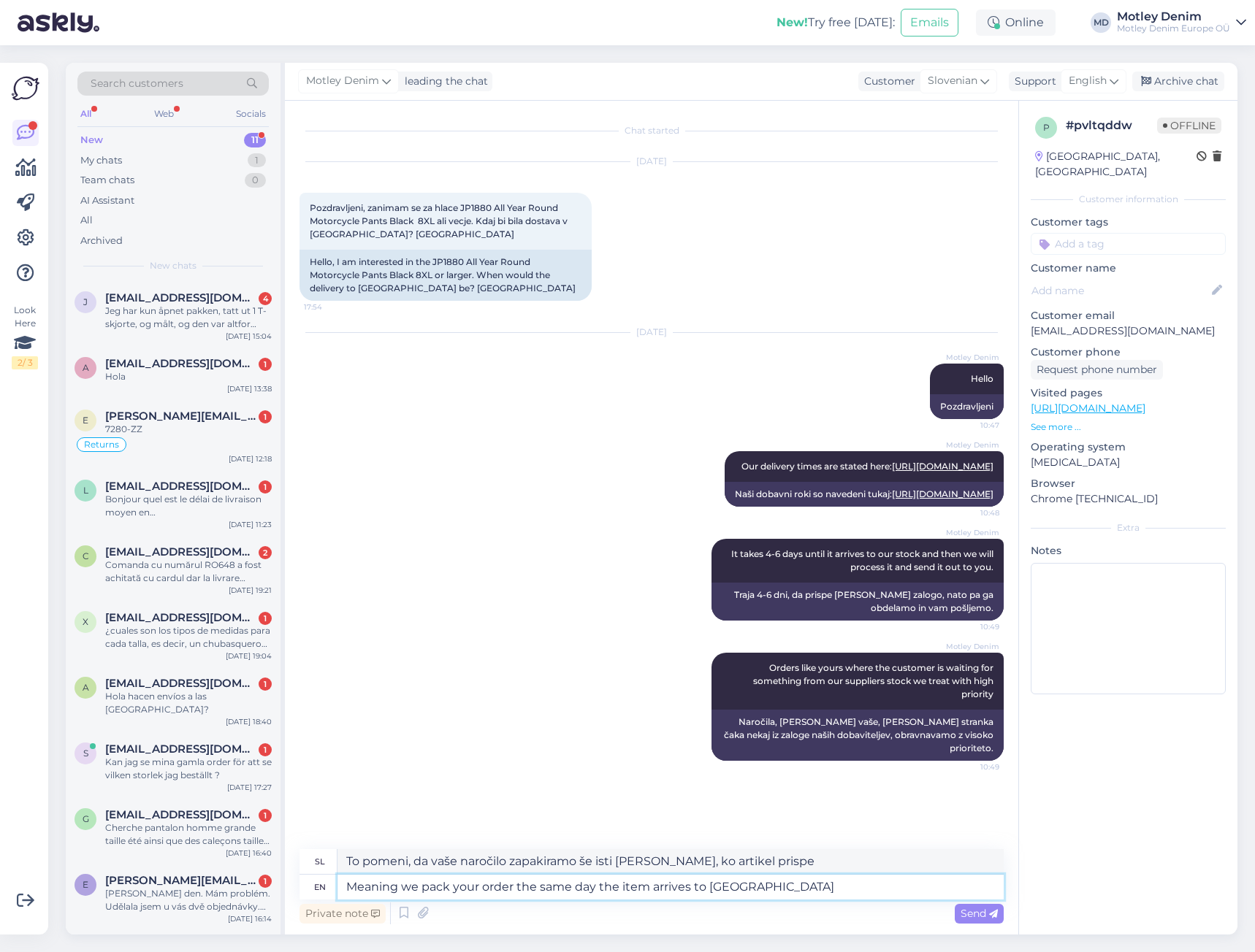
type textarea "Meaning we pack your order the same day the item arrives to [GEOGRAPHIC_DATA]."
type textarea "To pomeni, da vaše naročilo zapakiramo še isti [PERSON_NAME], ko artikel prispe…"
type textarea "Meaning we pack your order the same day the item arrives to [GEOGRAPHIC_DATA]."
click at [977, 912] on span "Send" at bounding box center [979, 913] width 37 height 13
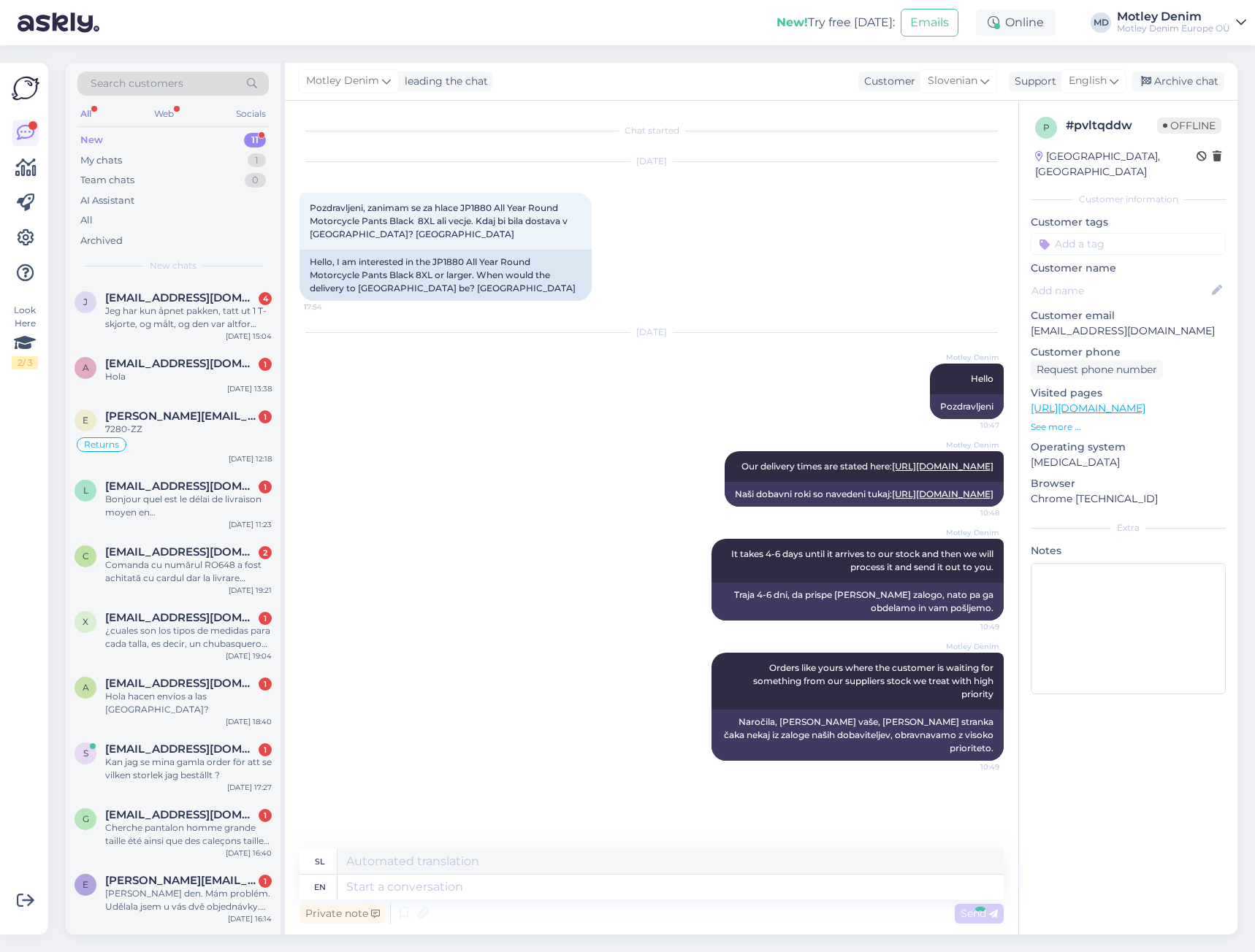
scroll to position [94, 0]
